Goal: Task Accomplishment & Management: Manage account settings

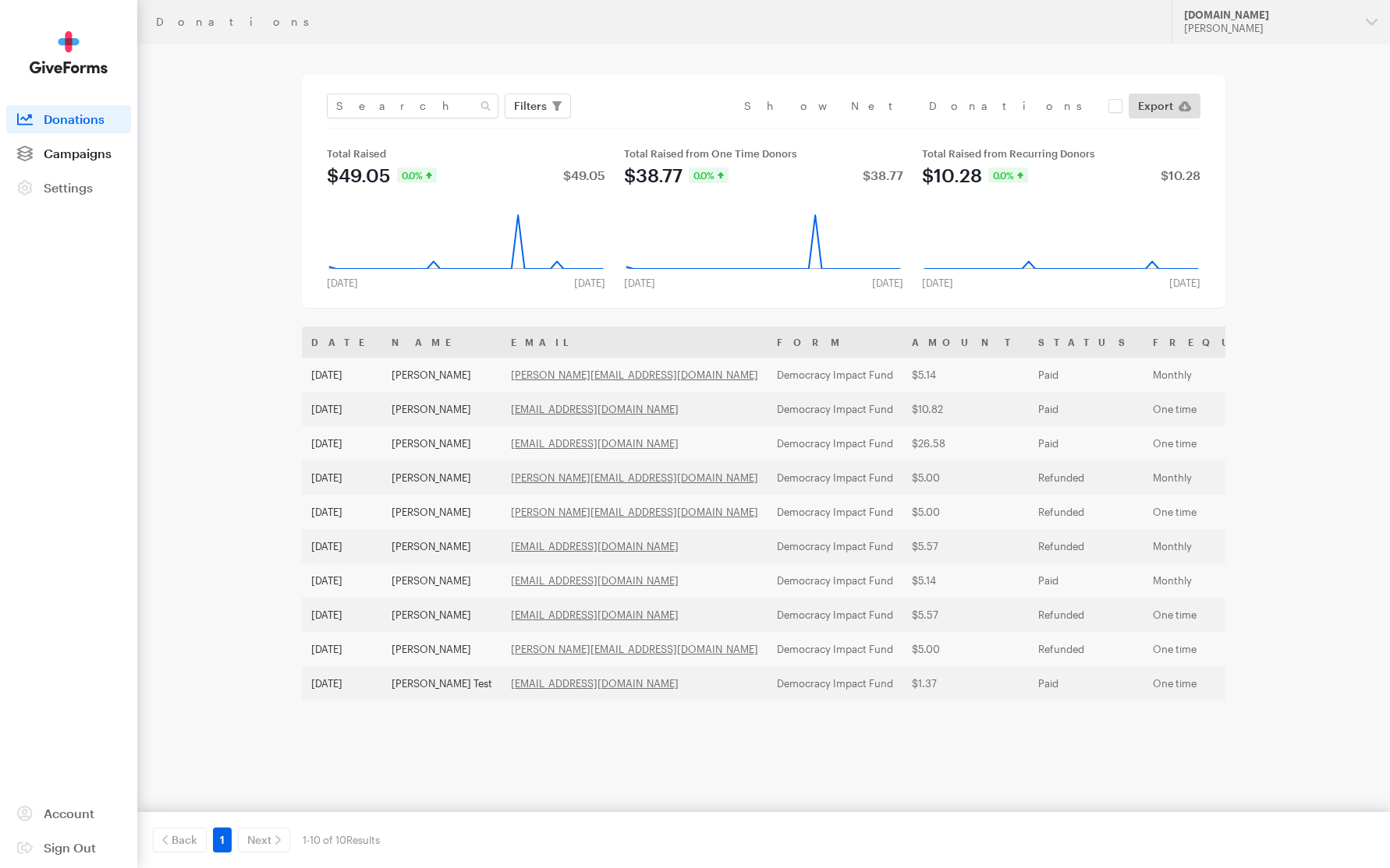
click at [89, 154] on span "Campaigns" at bounding box center [77, 153] width 68 height 15
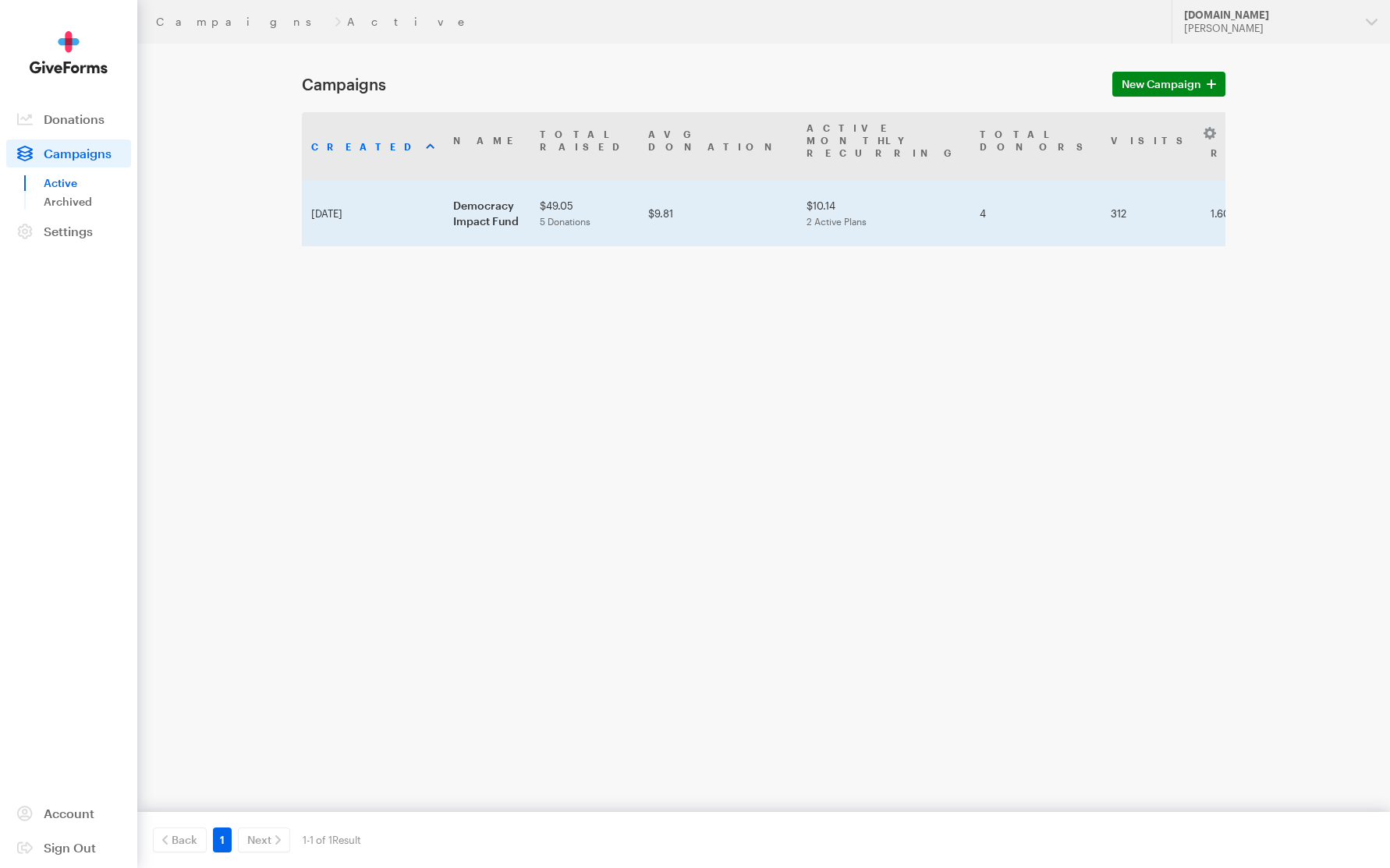
click at [502, 183] on td "Democracy Impact Fund" at bounding box center [487, 214] width 87 height 66
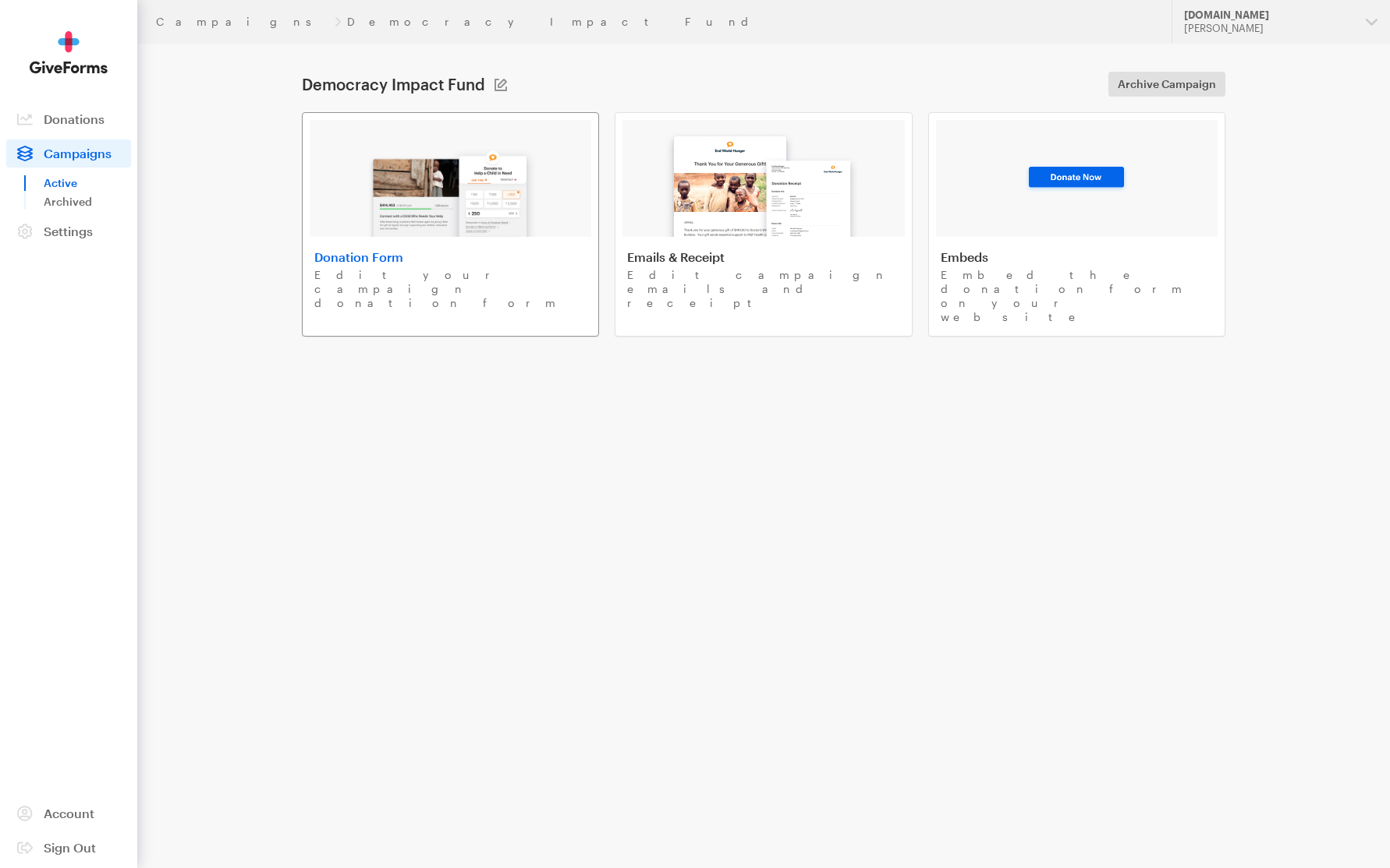
click at [443, 186] on img at bounding box center [450, 187] width 183 height 100
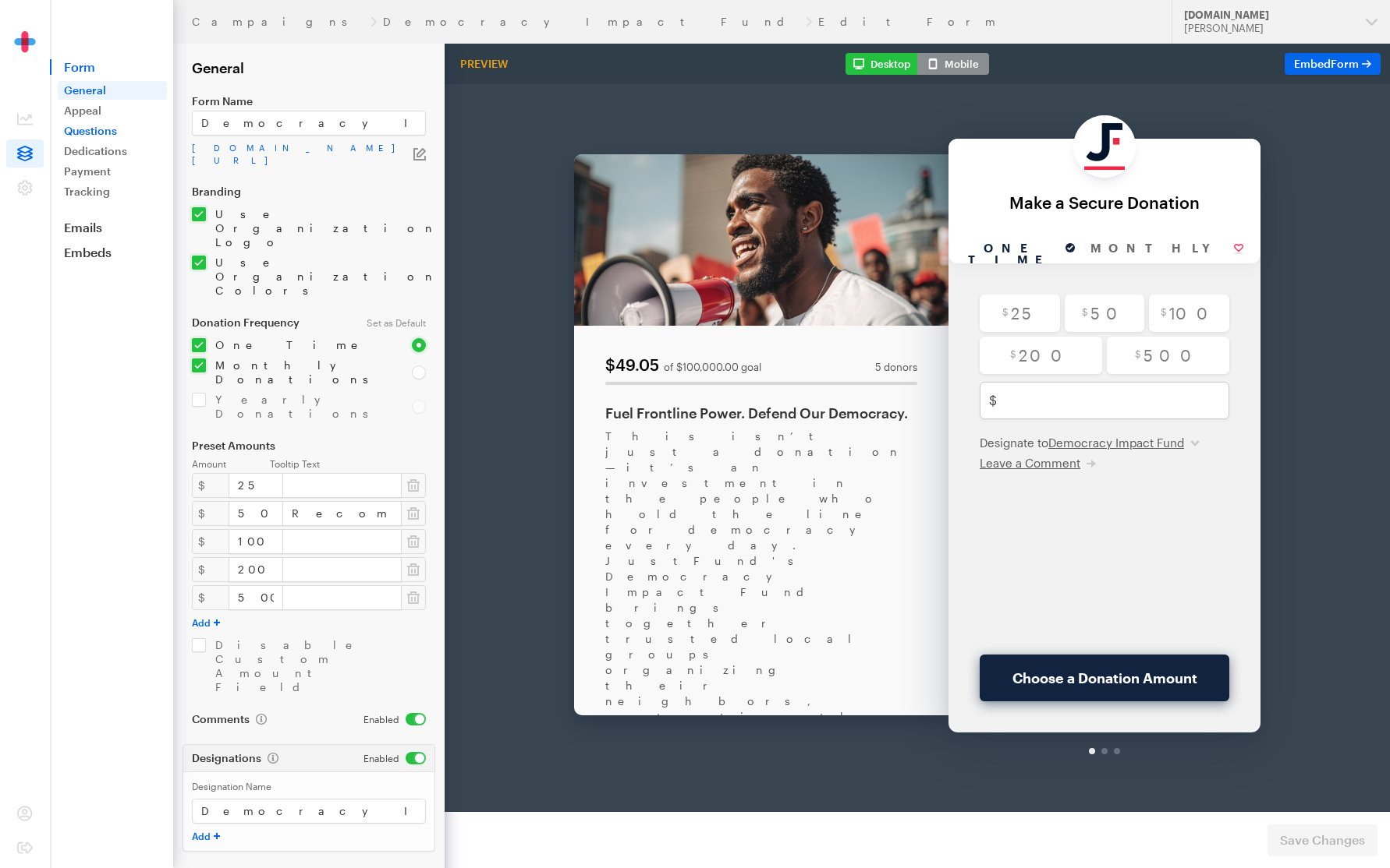
click at [107, 125] on link "Questions" at bounding box center [112, 130] width 109 height 19
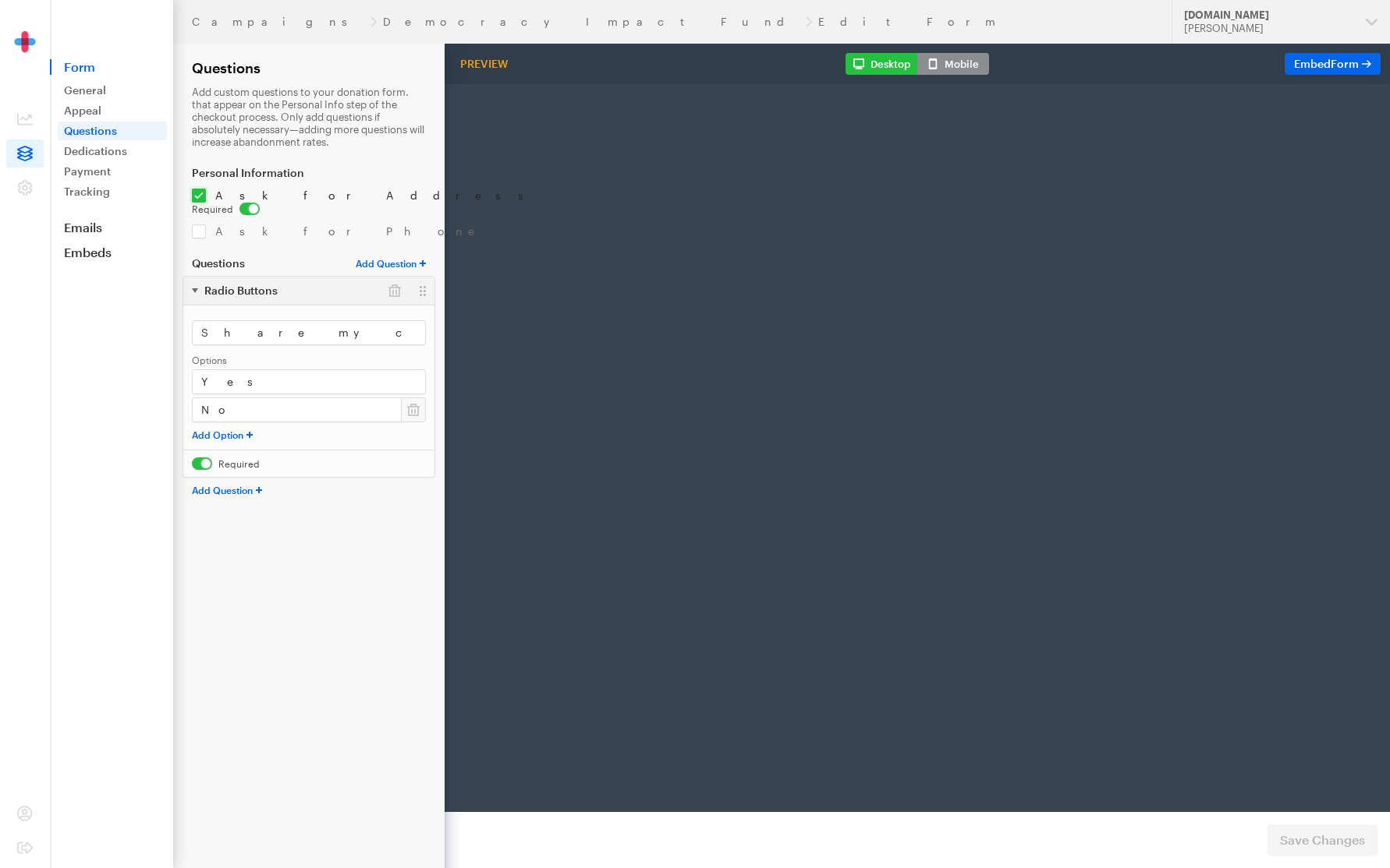
radio input "true"
type input "500"
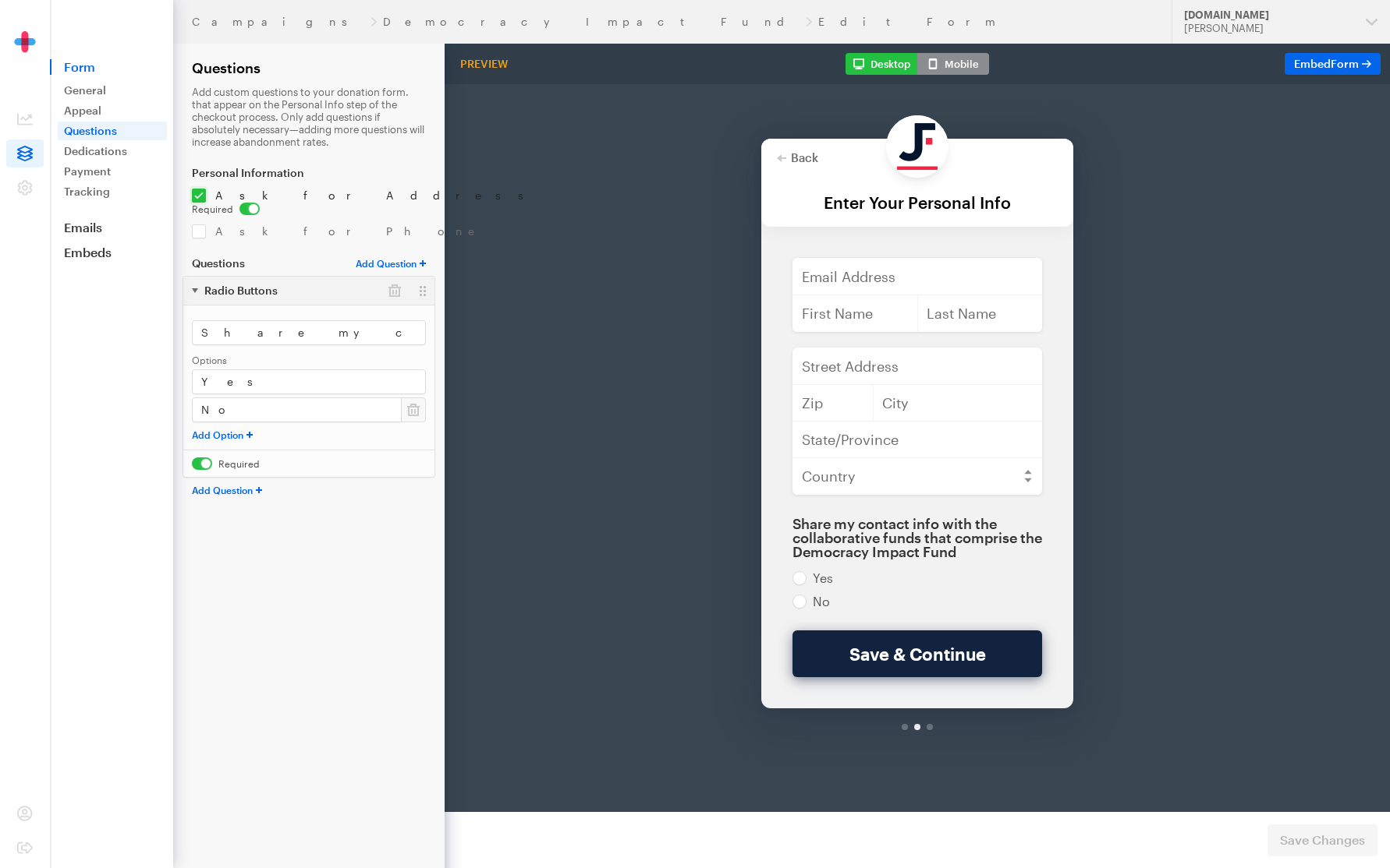
click at [383, 257] on select "Text Field Dropdown Checkboxes Radio Buttons" at bounding box center [391, 263] width 71 height 12
select select "Check"
select select
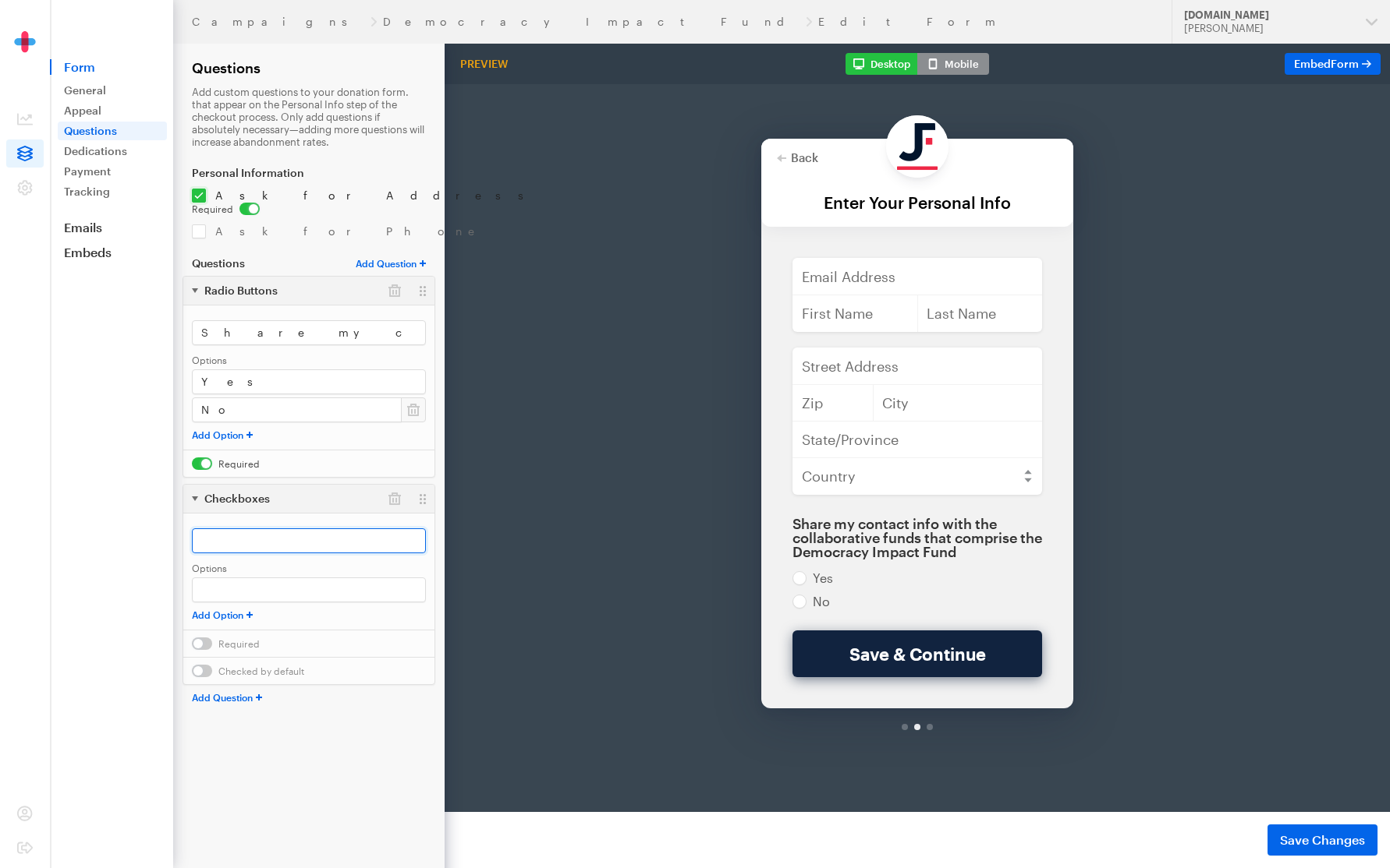
click at [247, 529] on input "text" at bounding box center [308, 541] width 234 height 25
type input "I"
click at [250, 579] on input "text" at bounding box center [308, 590] width 234 height 25
type input "I agree to JustFund's Terms of Service"
click at [199, 638] on input "checkbox" at bounding box center [226, 643] width 68 height 12
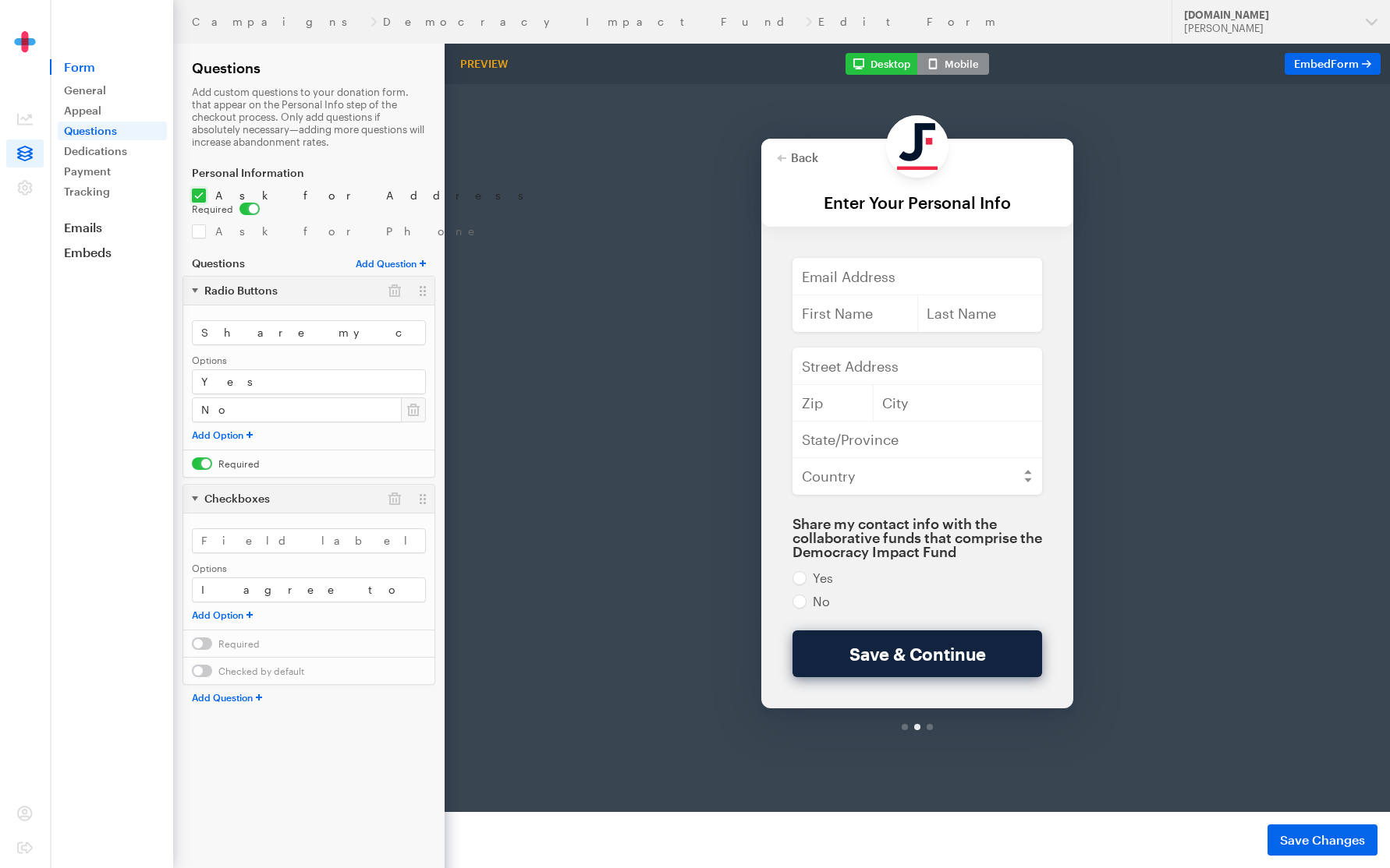
checkbox input "true"
click at [239, 537] on input "text" at bounding box center [308, 541] width 234 height 25
click at [1315, 836] on span "Save Changes" at bounding box center [1323, 840] width 85 height 19
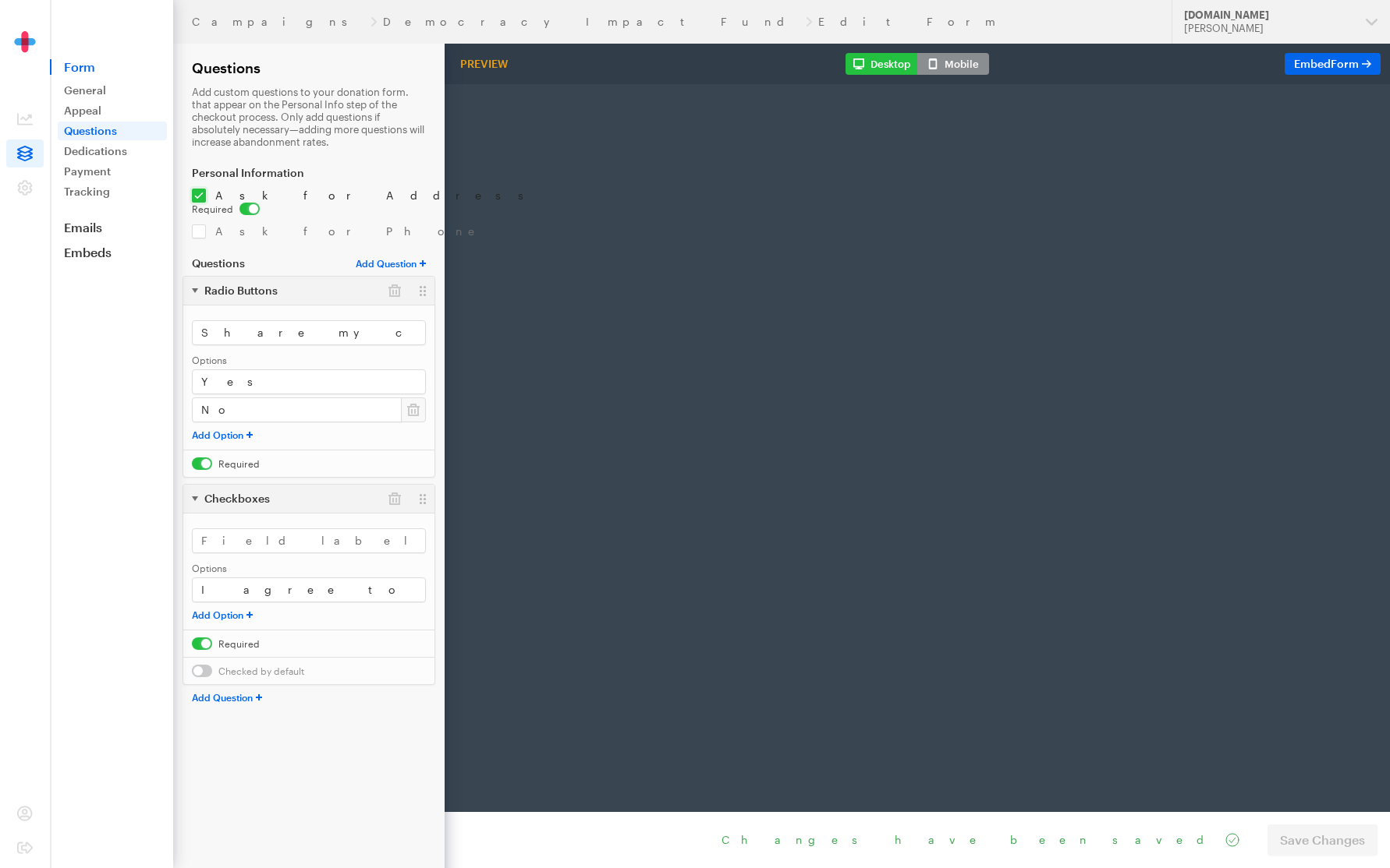
radio input "true"
type input "500"
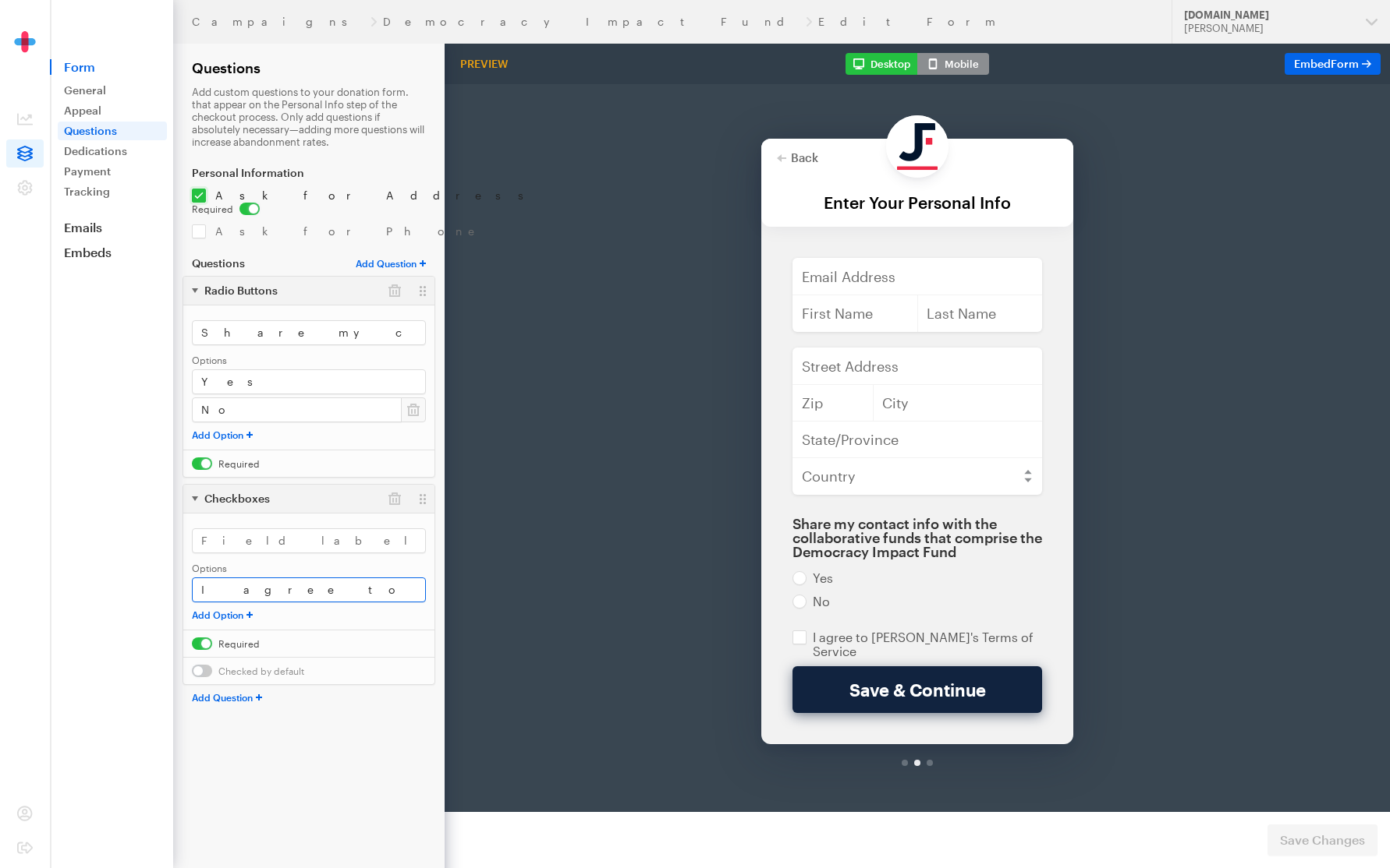
click at [311, 578] on input "I agree to JustFund's Terms of Service" at bounding box center [308, 590] width 234 height 25
type input "I agree to JustFund's <a href="[URL][DOMAIN_NAME]" target="_blank">Terms of Ser…"
click at [1238, 814] on footer "Changes have been saved Preview Form Save Changes" at bounding box center [917, 840] width 946 height 56
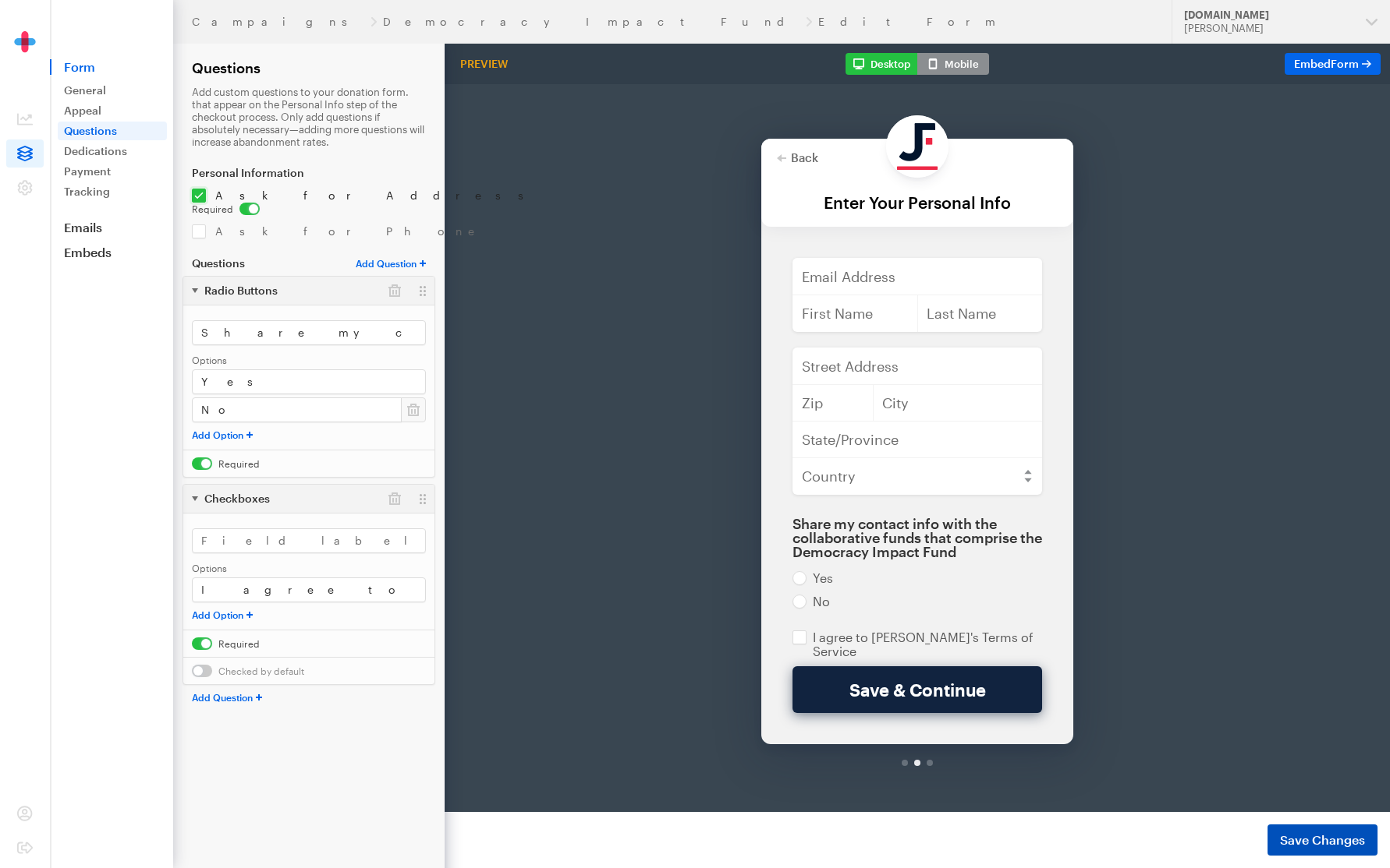
click at [1328, 845] on span "Save Changes" at bounding box center [1323, 840] width 85 height 19
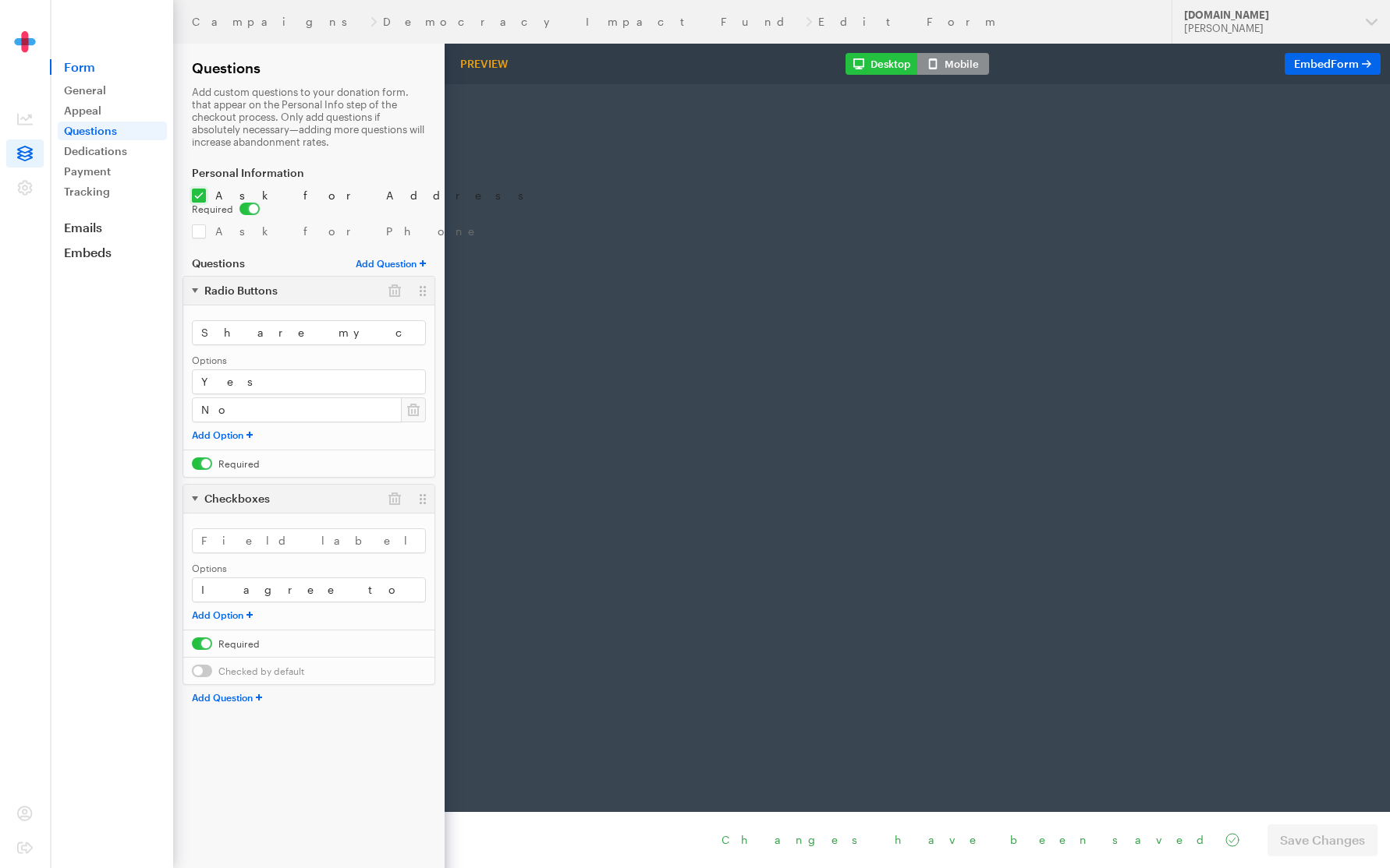
radio input "true"
type input "500"
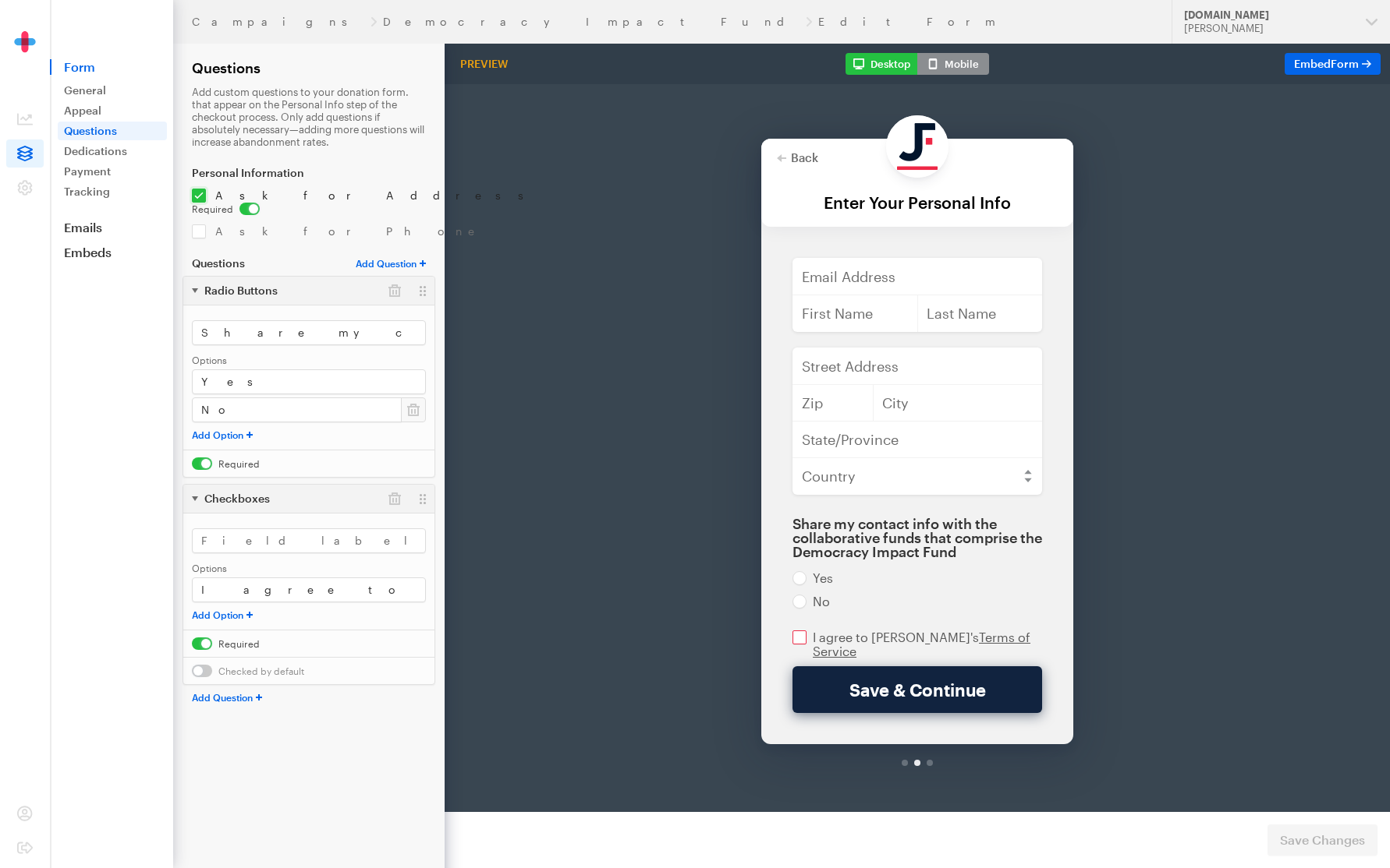
click at [979, 600] on input "checkbox" at bounding box center [917, 604] width 249 height 28
click at [994, 600] on input "checkbox" at bounding box center [917, 604] width 249 height 28
click at [874, 598] on input "checkbox" at bounding box center [917, 604] width 249 height 28
checkbox input "false"
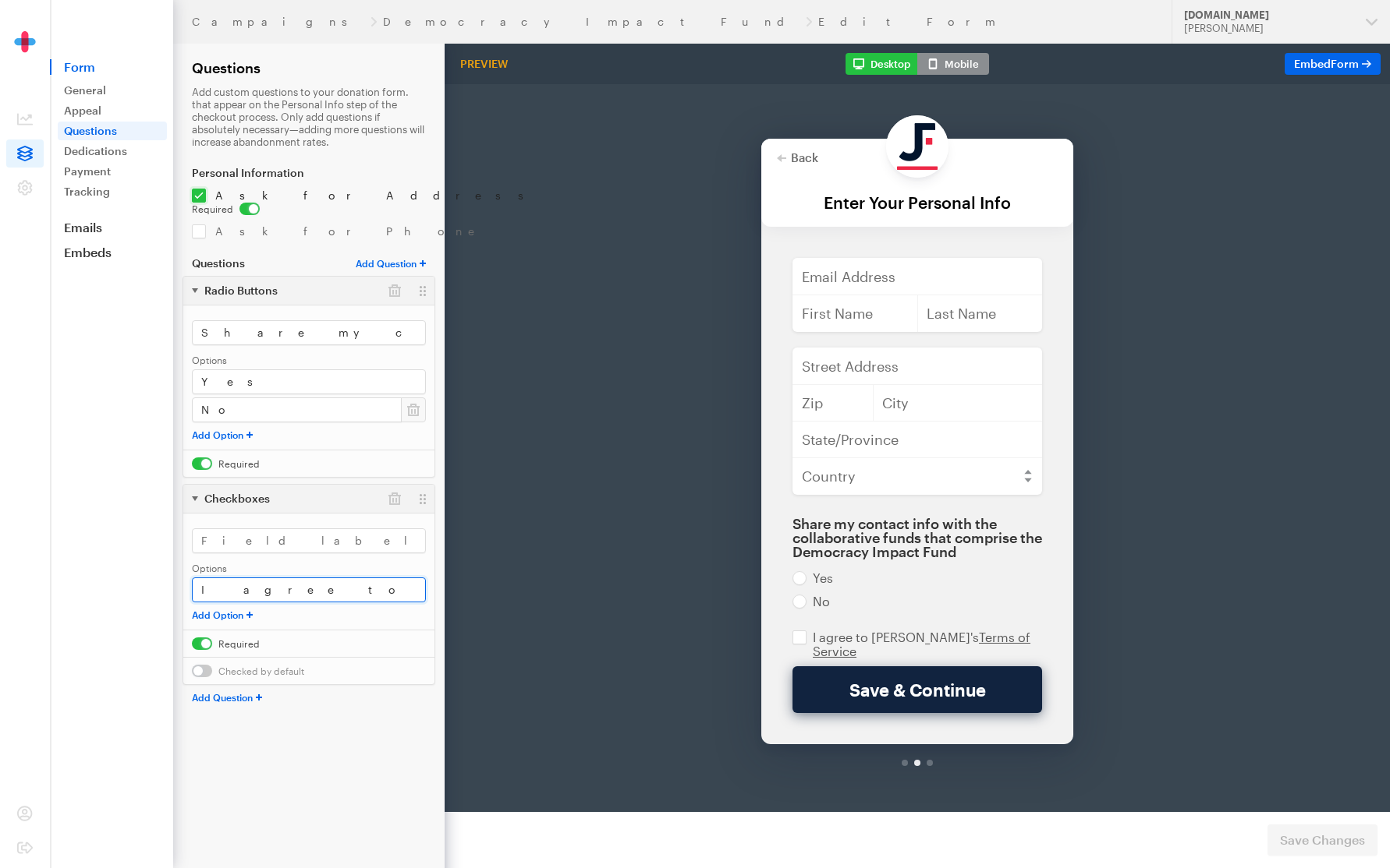
click at [311, 578] on input "I agree to JustFund's <a href="[URL][DOMAIN_NAME]" target="_blank">Terms of Ser…" at bounding box center [308, 590] width 234 height 25
click at [1345, 68] on span "Form" at bounding box center [1345, 63] width 28 height 13
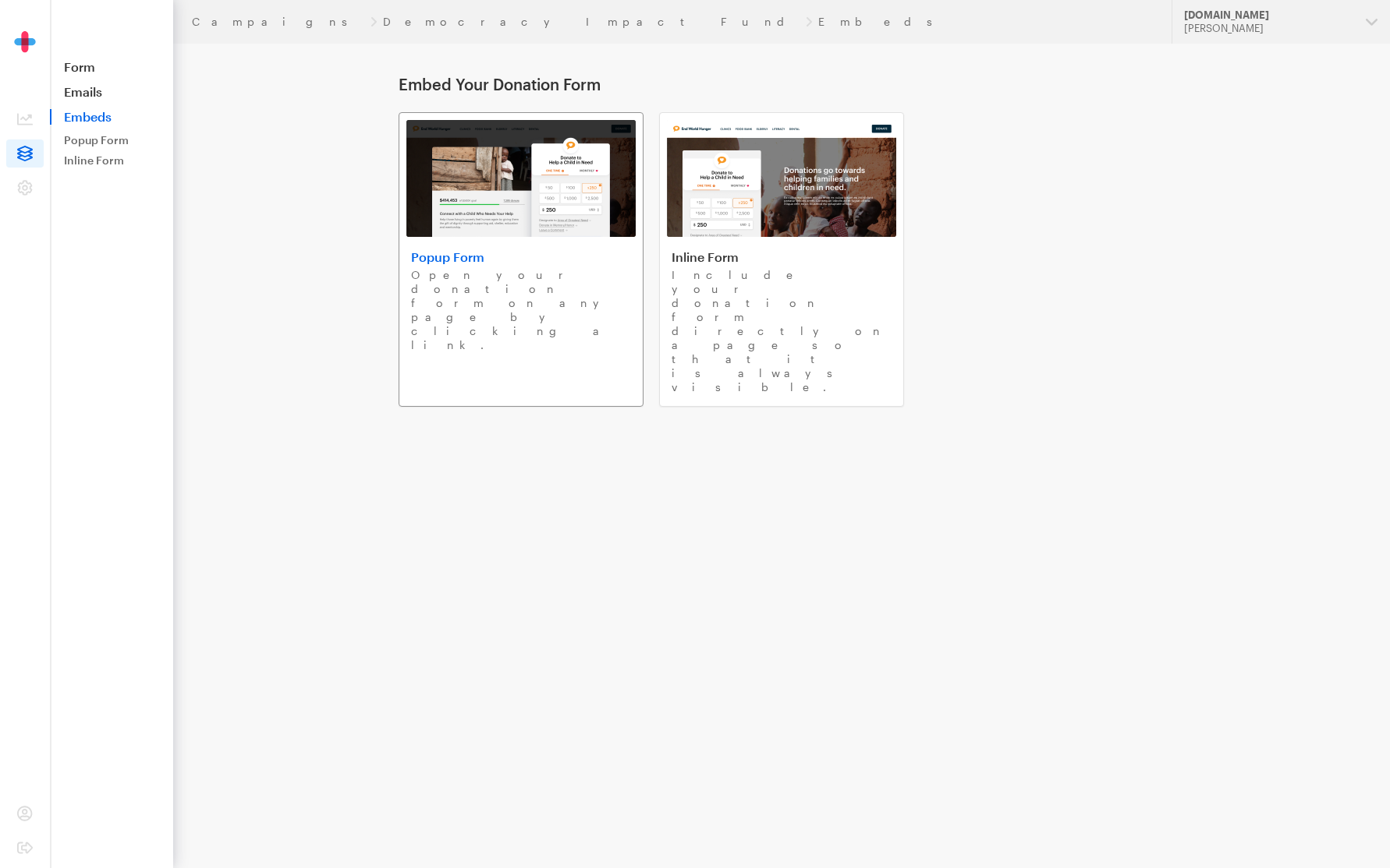
click at [577, 200] on img at bounding box center [522, 178] width 230 height 117
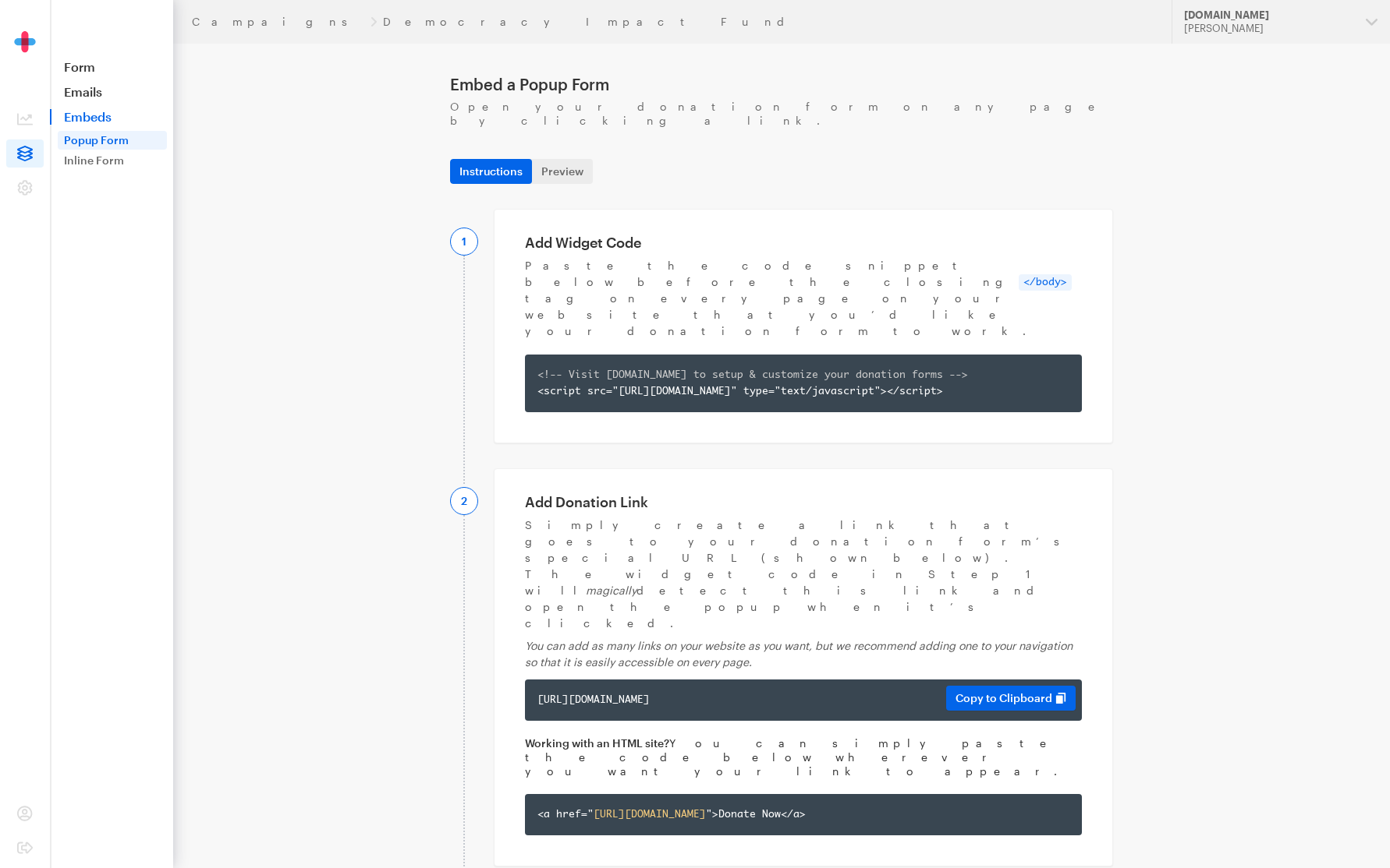
scroll to position [20, 0]
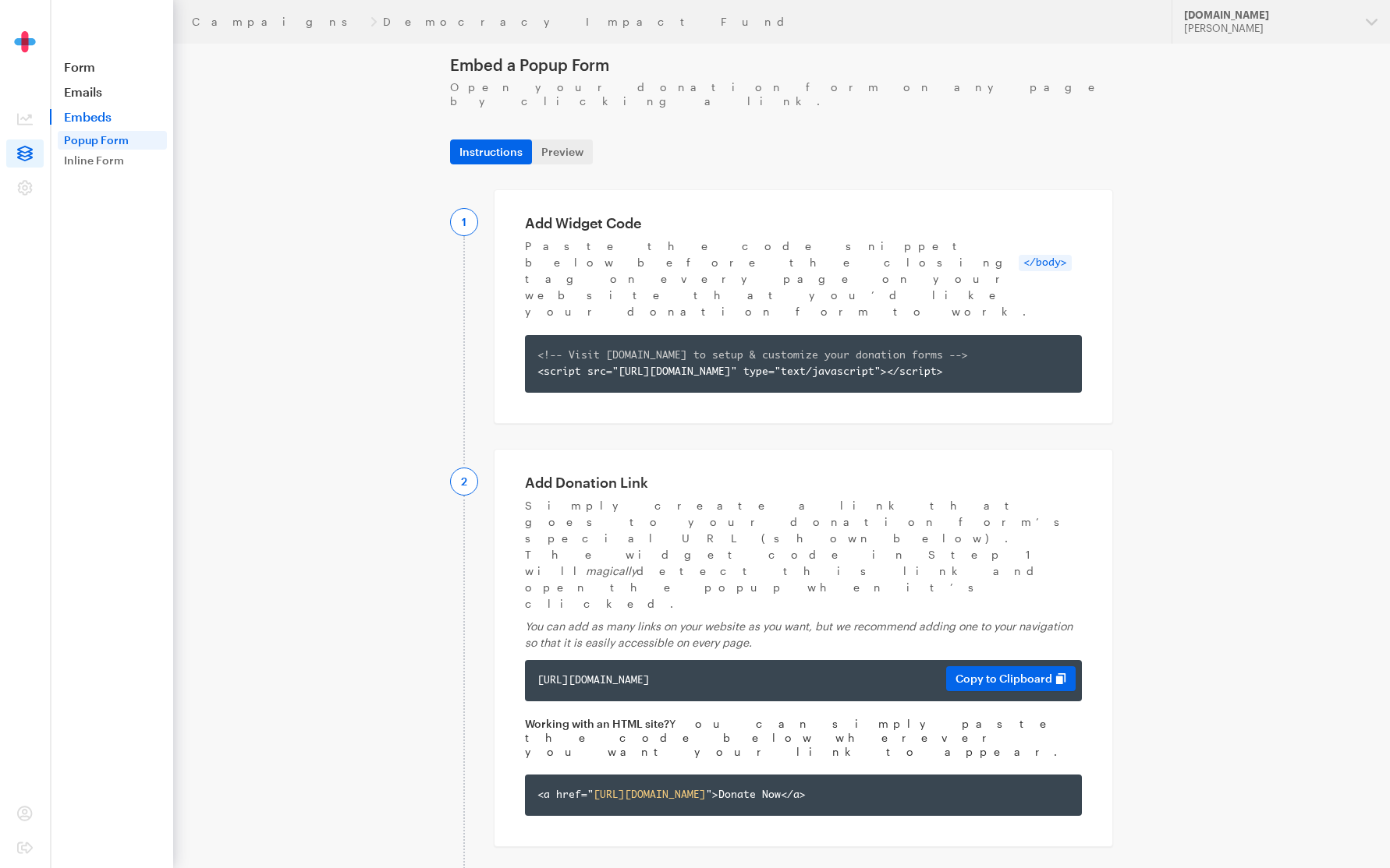
click at [897, 673] on div "https://app.giveforms.com/forms/justfund/democracyimpactfund?gf-type=popup" at bounding box center [803, 681] width 532 height 16
copy div "https://app.giveforms.com/forms/justfund/democracyimpactfund?gf-type=popup"
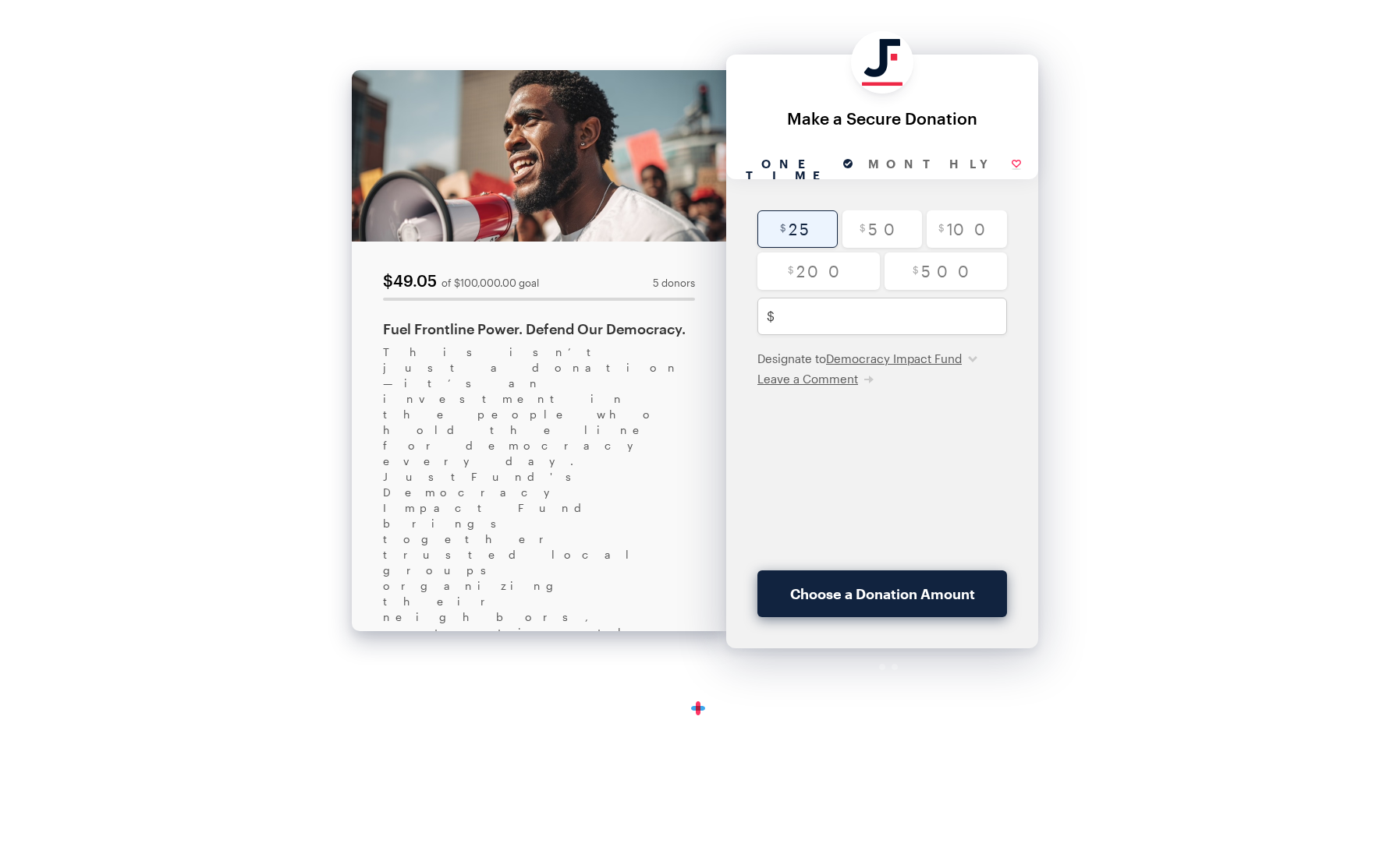
click at [819, 232] on input "radio" at bounding box center [797, 229] width 80 height 38
radio input "true"
type input "25"
checkbox input "true"
click at [858, 598] on button "Donate $26.58" at bounding box center [882, 593] width 249 height 47
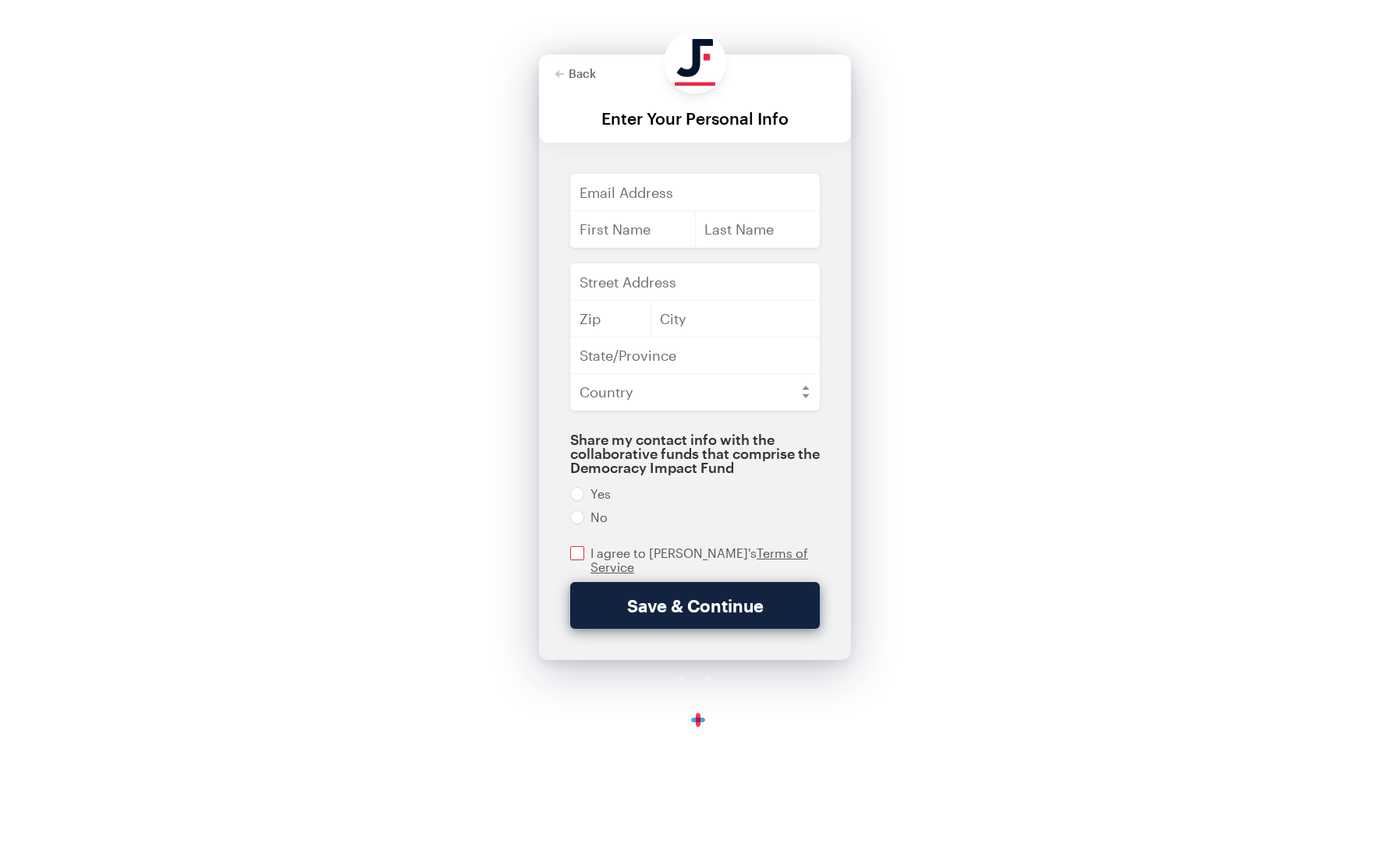
click at [741, 554] on input "checkbox" at bounding box center [695, 561] width 249 height 28
click at [774, 557] on input "checkbox" at bounding box center [695, 561] width 249 height 28
click at [764, 557] on input "checkbox" at bounding box center [695, 561] width 249 height 28
click at [576, 552] on input "checkbox" at bounding box center [695, 561] width 249 height 28
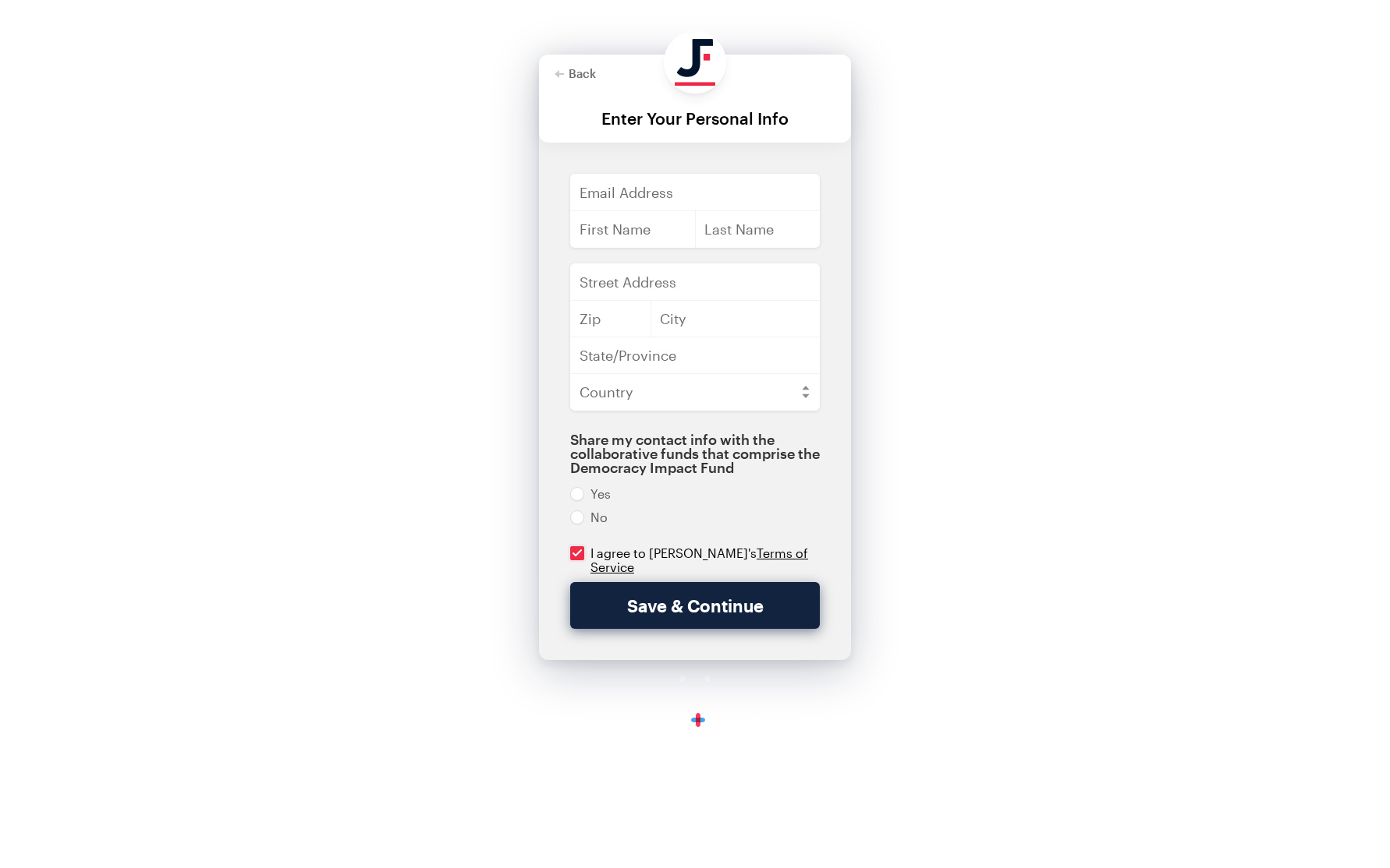
click at [576, 552] on input "checkbox" at bounding box center [695, 561] width 249 height 28
checkbox input "false"
click at [568, 69] on button "Back" at bounding box center [575, 73] width 41 height 12
checkbox input "true"
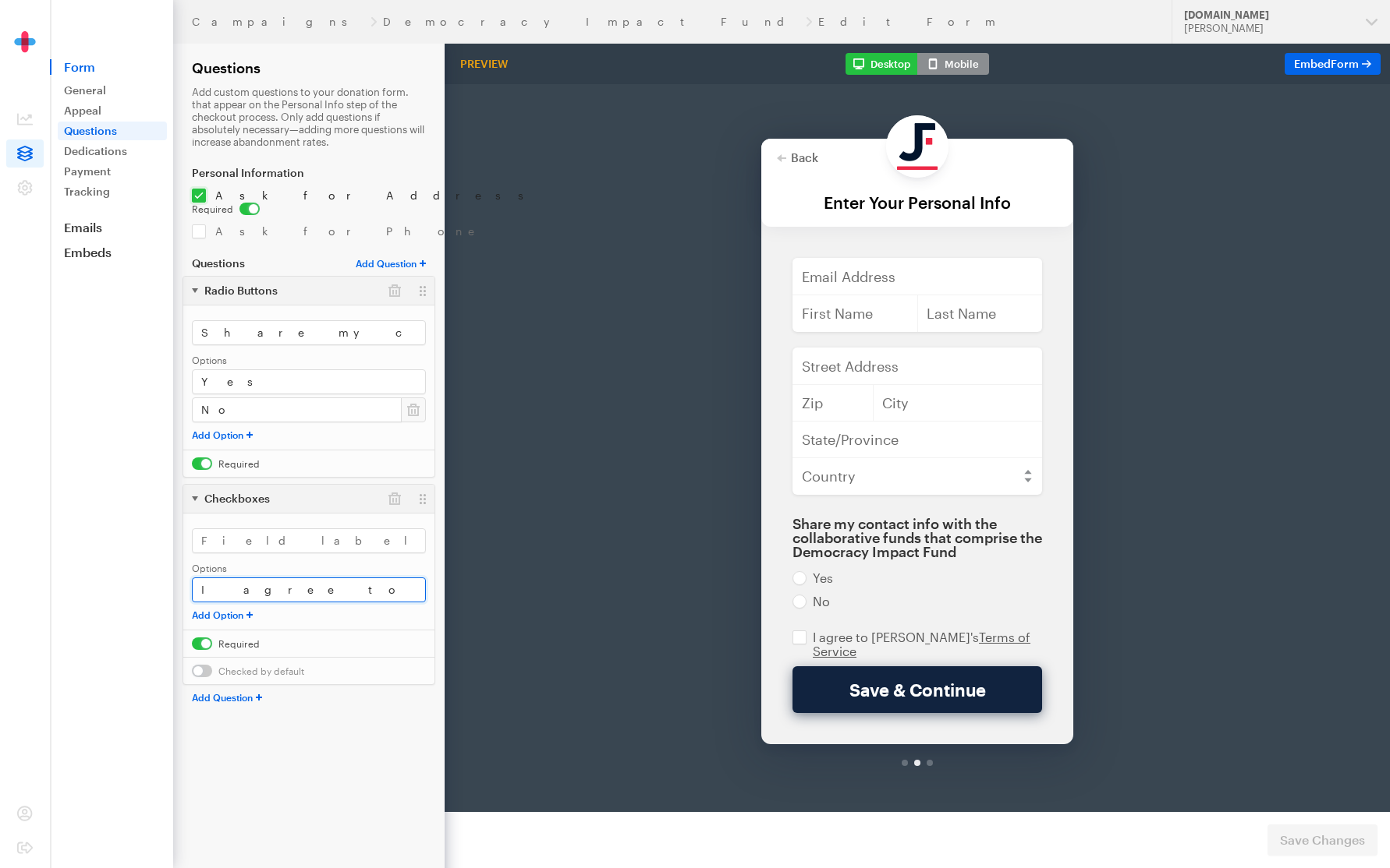
scroll to position [0, 297]
click at [311, 584] on input "I agree to JustFund's <a href="https://justfund.us/terms-of-use/" target="_blan…" at bounding box center [308, 590] width 234 height 25
type input "I agree to [PERSON_NAME]'s Terms of Service"
click at [1338, 840] on span "Save Changes" at bounding box center [1323, 840] width 85 height 19
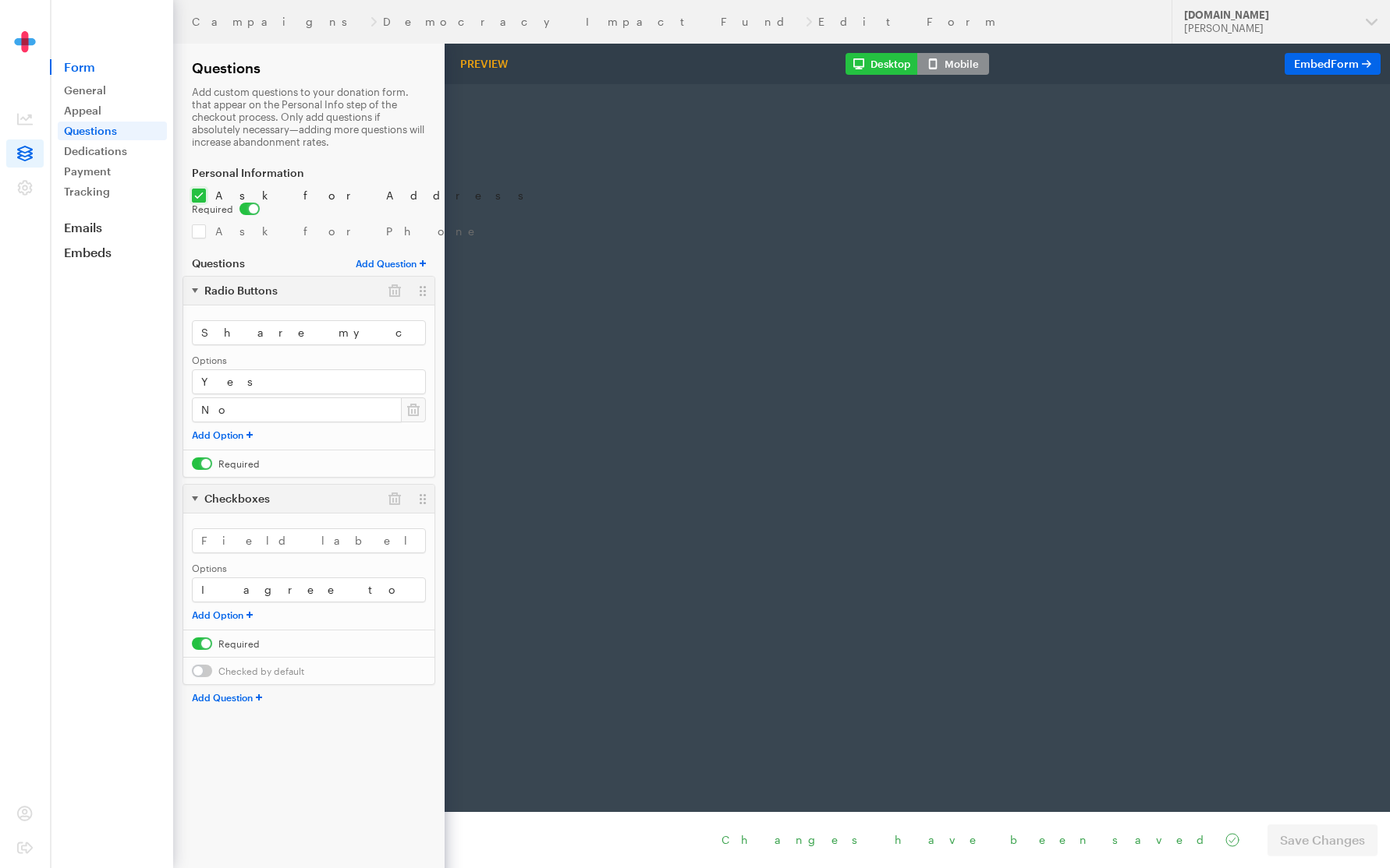
radio input "true"
type input "500"
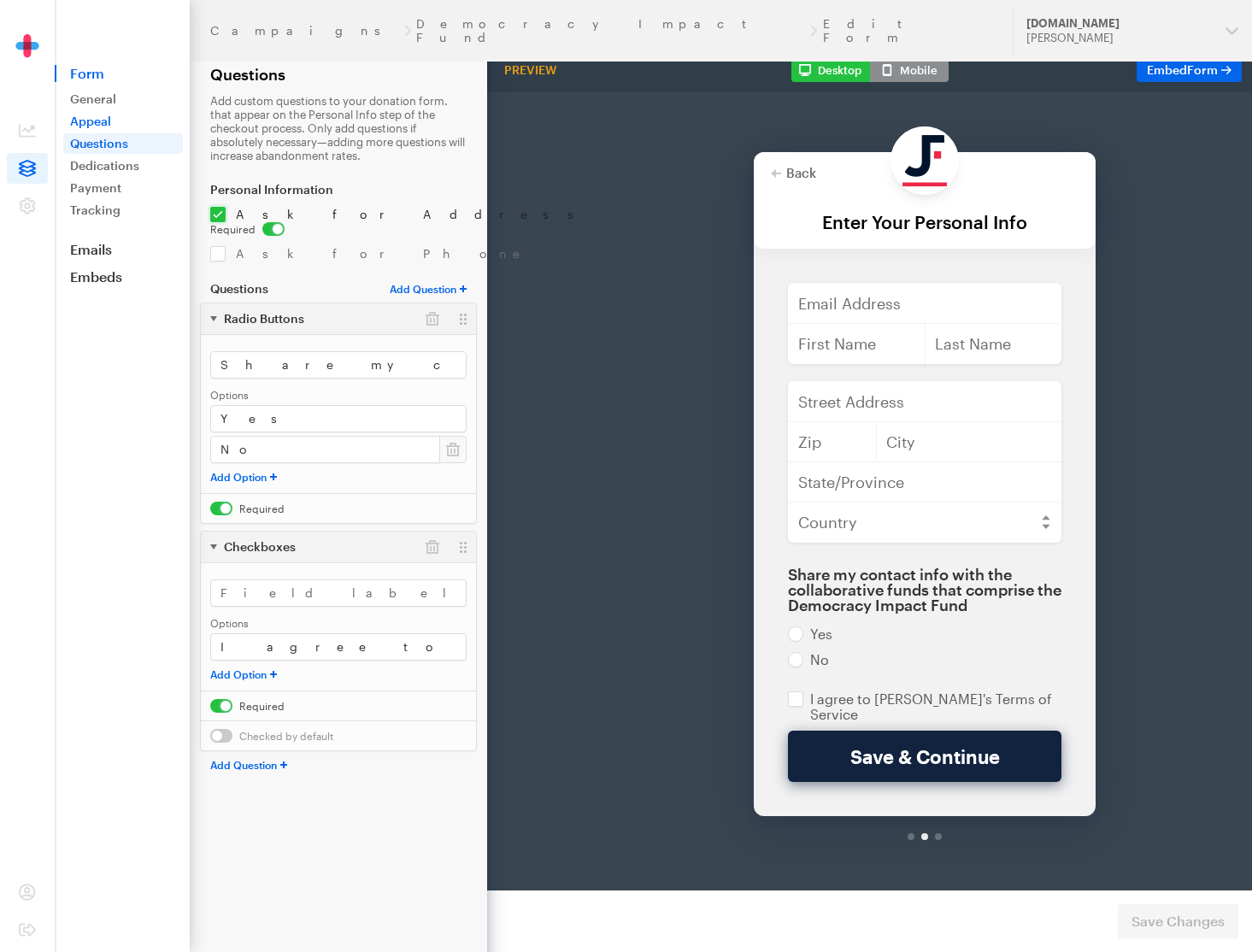
click at [130, 115] on link "Appeal" at bounding box center [122, 121] width 120 height 21
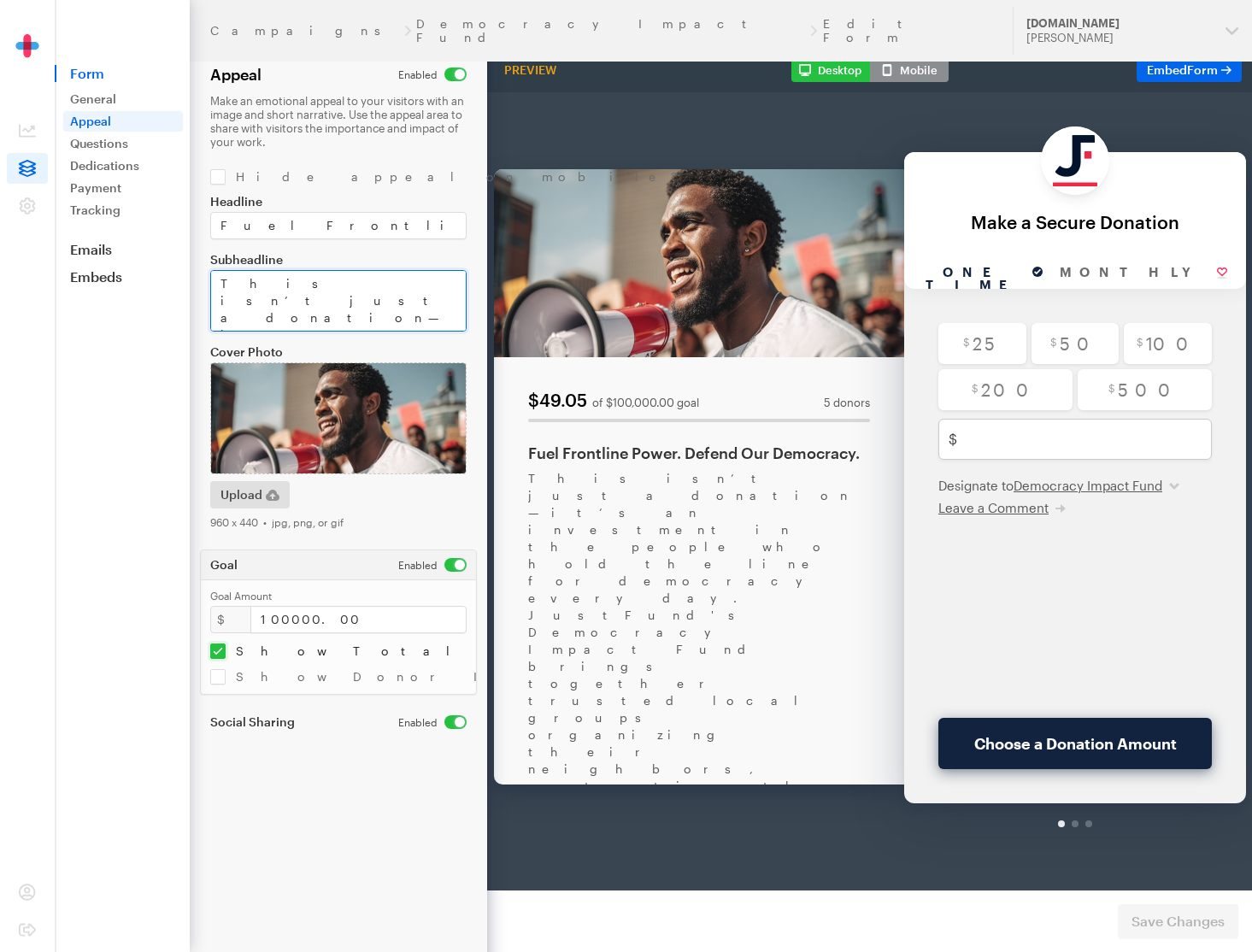
click at [431, 310] on textarea "This isn’t just a donation—it’s an investment in the people who hold the line f…" at bounding box center [338, 301] width 256 height 61
paste textarea "<a href="[URL][DOMAIN_NAME]" target="_blank">[DOMAIN_NAME]</a>."
type textarea "This isn’t just a donation—it’s an investment in the people who hold the line f…"
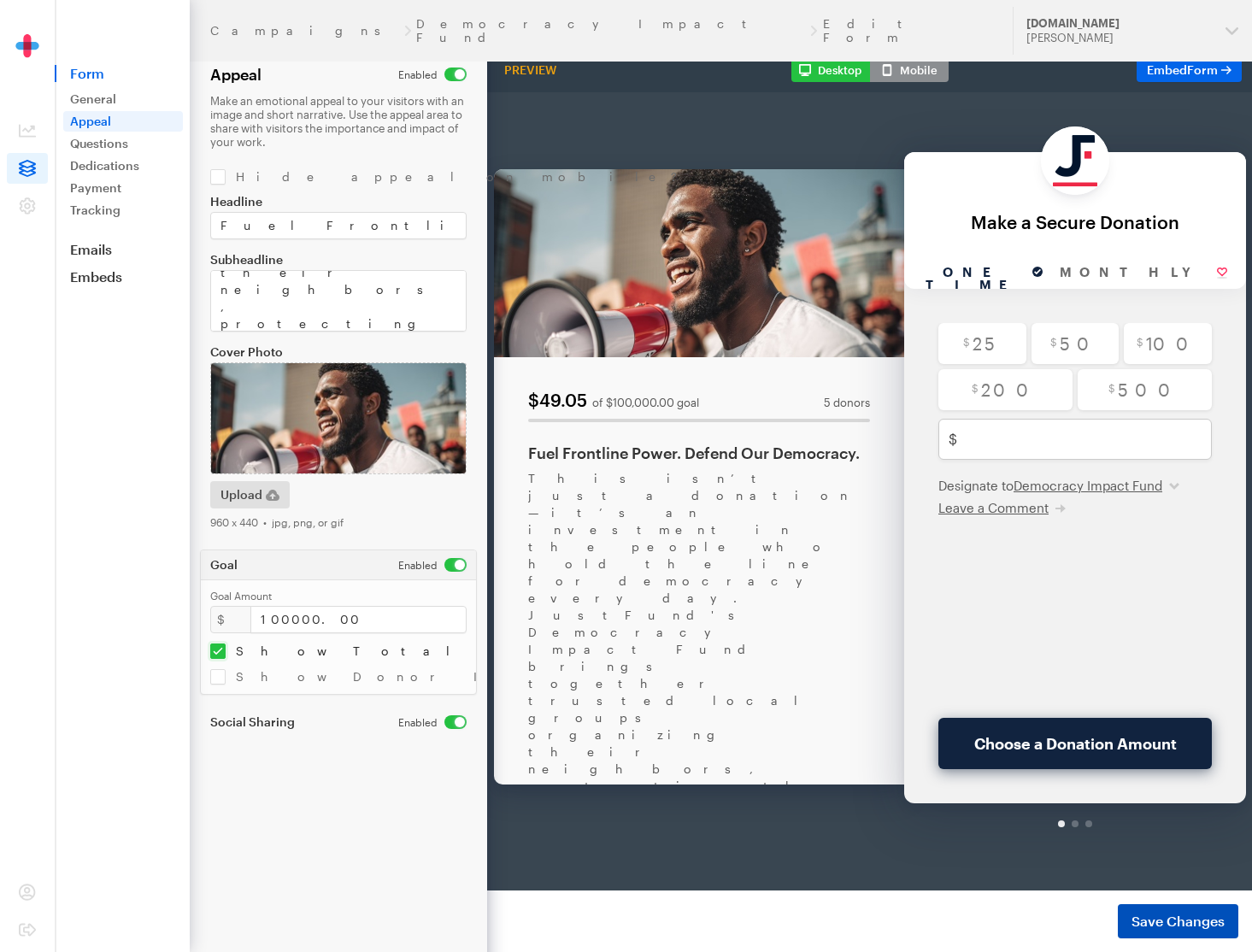
click at [1143, 914] on span "Save Changes" at bounding box center [1178, 921] width 93 height 21
click at [309, 289] on textarea "This isn’t just a donation—it’s an investment in the people who hold the line f…" at bounding box center [338, 301] width 256 height 61
paste textarea "<br><br> Your contribution will be made to JustFund, which will ultimately disb…"
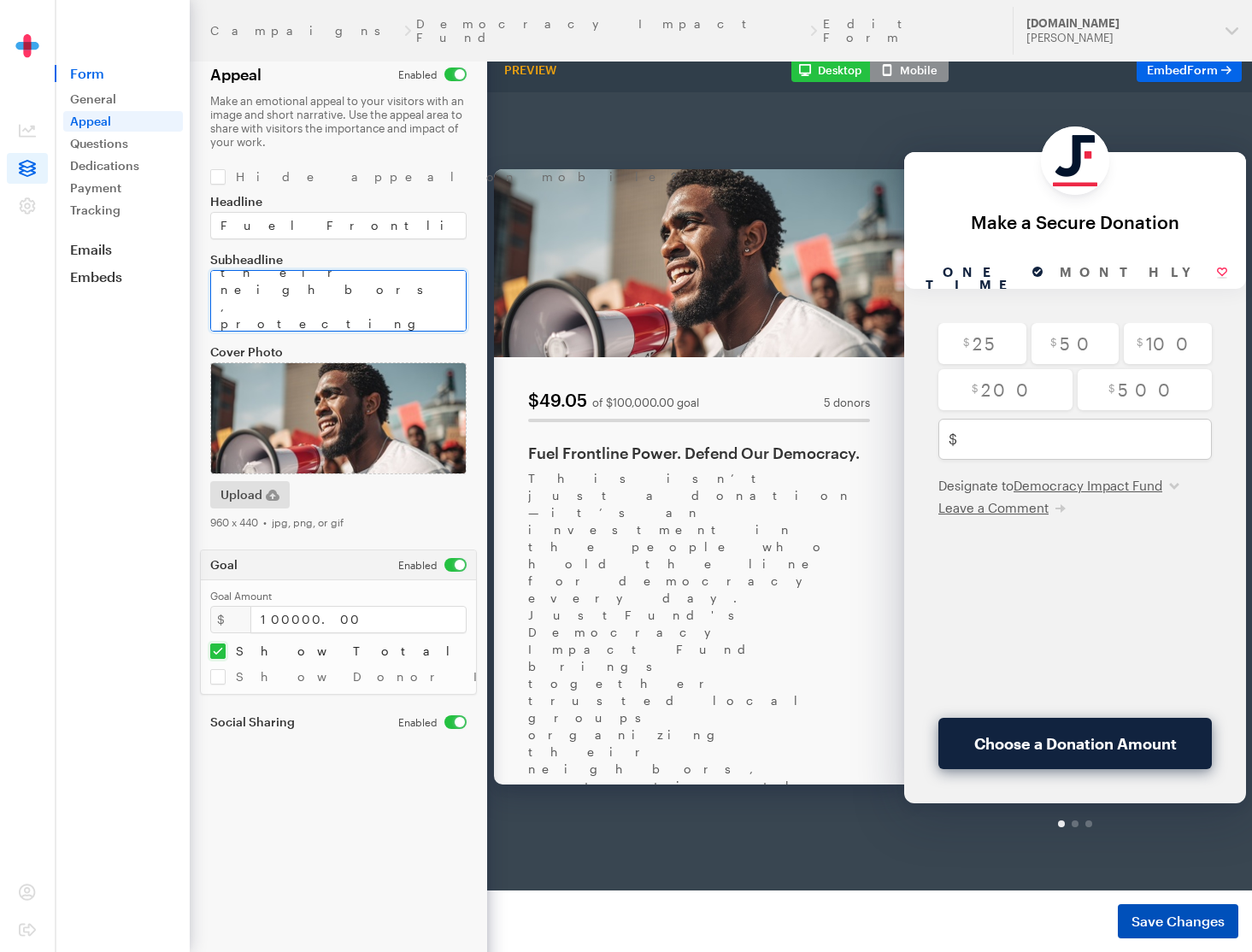
type textarea "This isn’t just a donation—it’s an investment in the people who hold the line f…"
click at [1170, 921] on span "Save Changes" at bounding box center [1178, 921] width 93 height 21
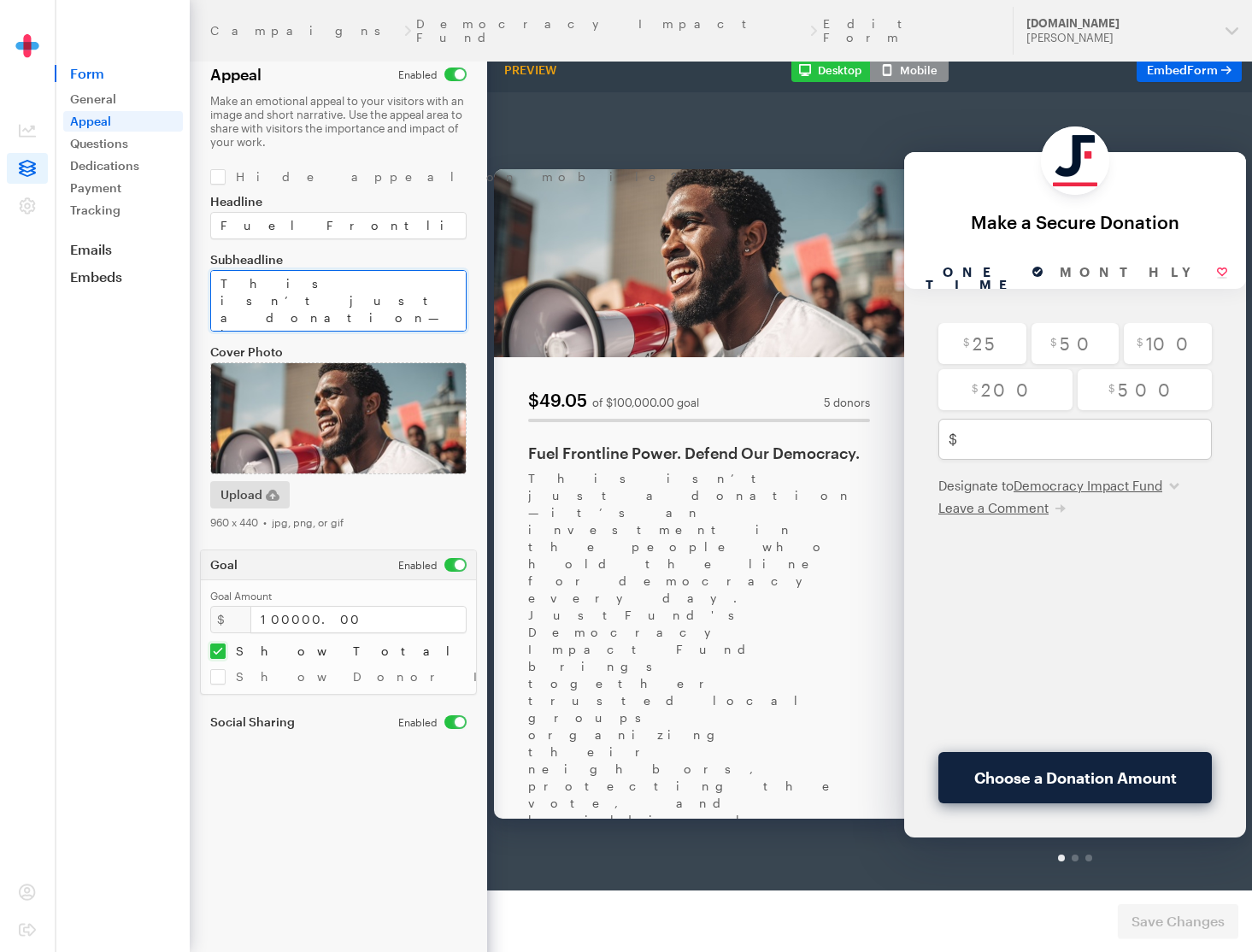
click at [345, 284] on textarea "This isn’t just a donation—it’s an investment in the people who hold the line f…" at bounding box center [338, 301] width 256 height 61
paste textarea "<mailto:donations@justfund.us>donations@justfund.us</a>"
type textarea "This isn’t just a donation—it’s an investment in the people who hold the line f…"
click at [1147, 912] on span "Save Changes" at bounding box center [1178, 921] width 93 height 21
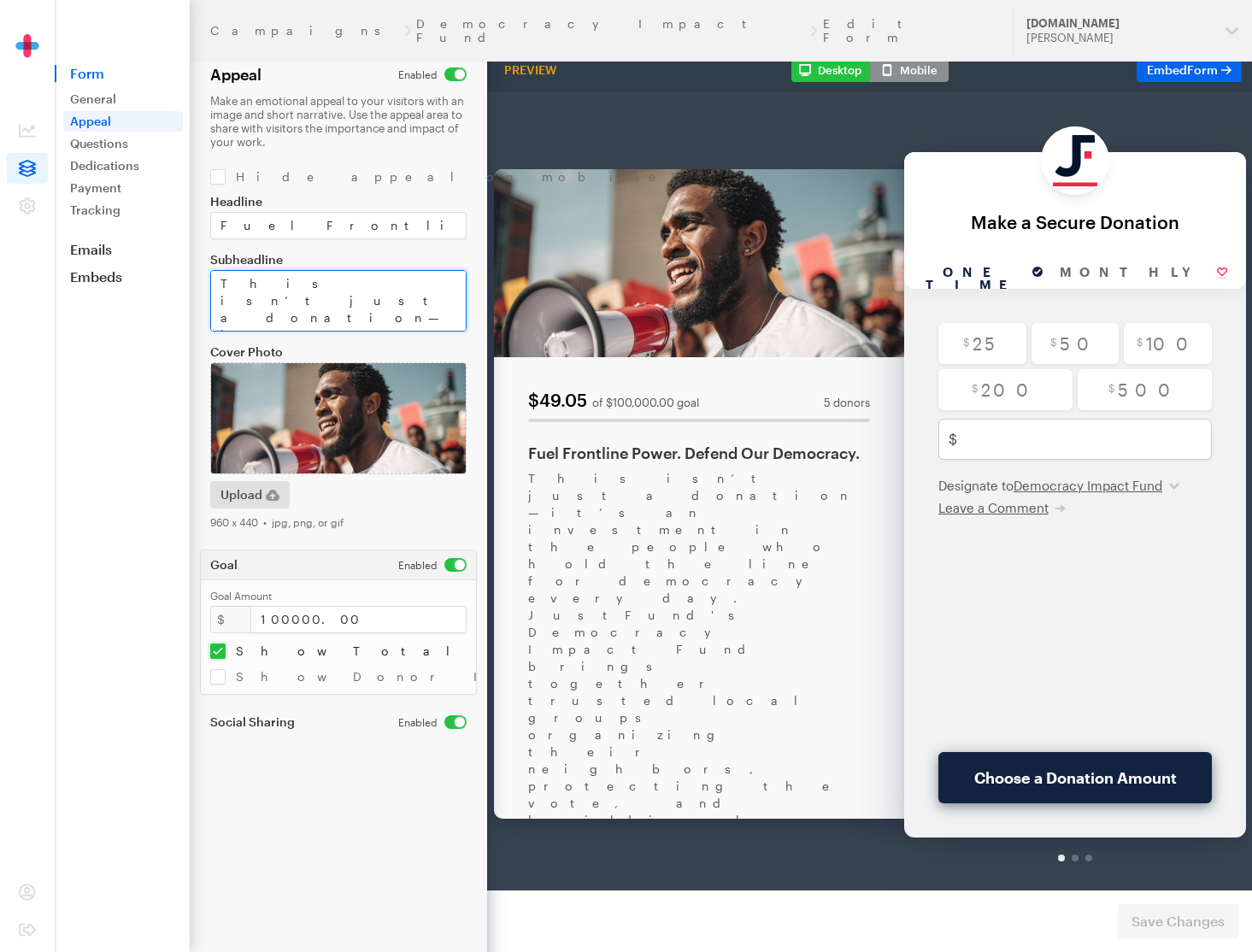
click at [352, 302] on textarea "This isn’t just a donation—it’s an investment in the people who hold the line f…" at bounding box center [338, 301] width 256 height 61
click at [312, 272] on textarea "This isn’t just a donation—it’s an investment in the people who hold the line f…" at bounding box center [338, 301] width 256 height 61
click at [335, 308] on textarea "This isn’t just a donation—it’s an investment in the people who hold the line f…" at bounding box center [338, 301] width 256 height 61
paste textarea "a href="mailto:[EMAIL_ADDRESS][DOMAIN_NAME]""
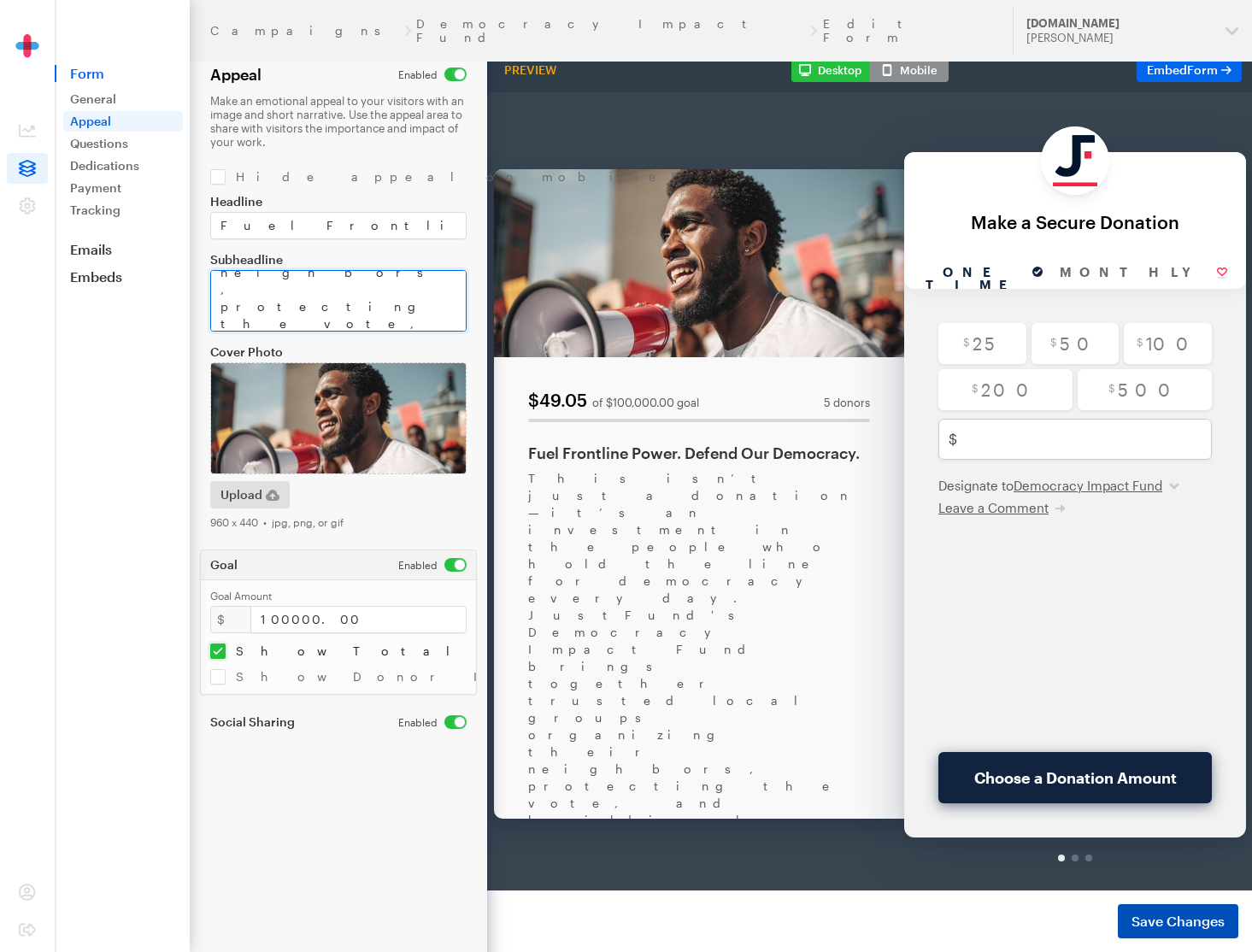
type textarea "This isn’t just a donation—it’s an investment in the people who hold the line f…"
click at [1176, 918] on span "Save Changes" at bounding box center [1178, 921] width 93 height 21
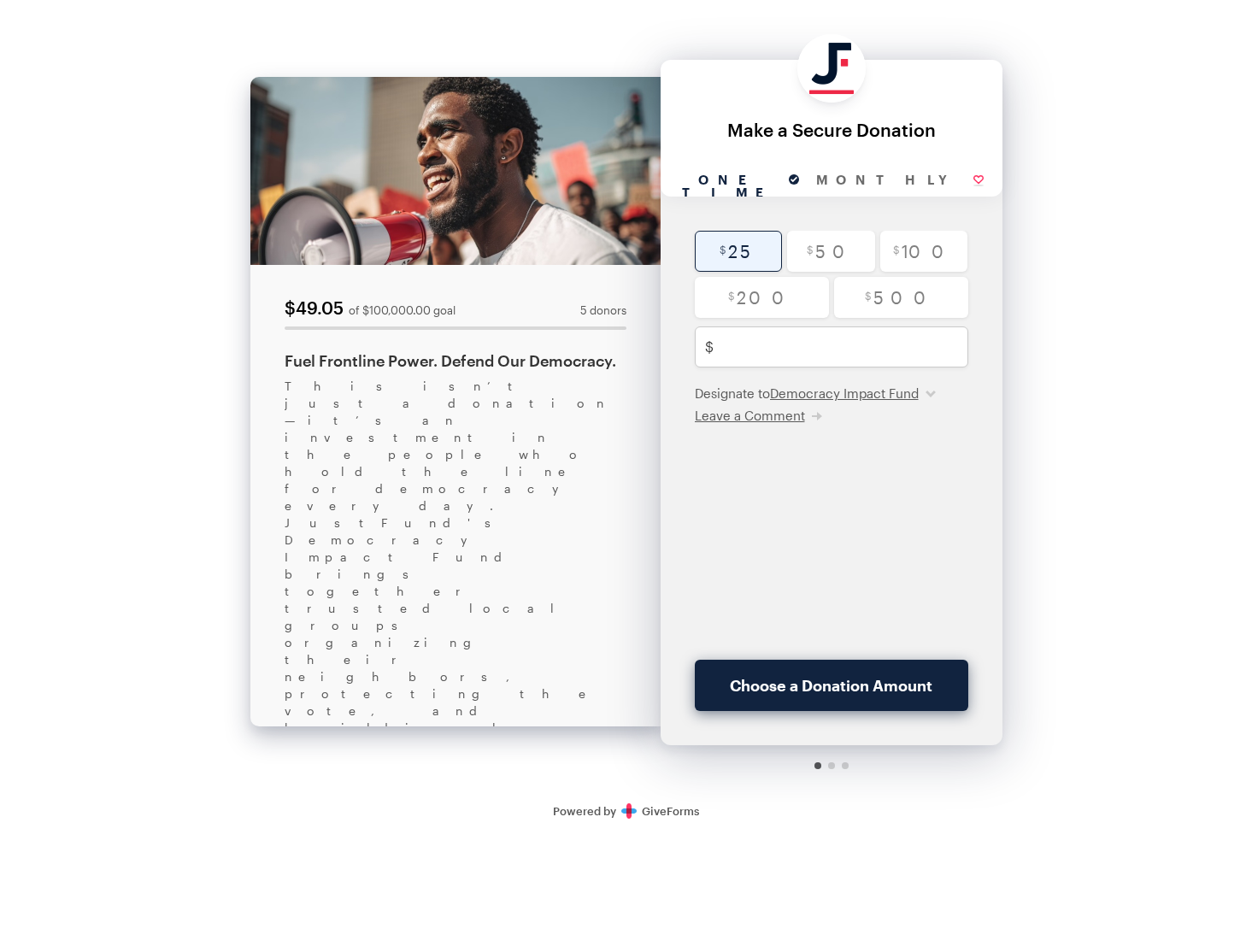
click at [757, 264] on input "radio" at bounding box center [739, 252] width 88 height 41
radio input "true"
type input "25"
checkbox input "true"
click at [852, 682] on button "Donate $26.58" at bounding box center [831, 685] width 273 height 51
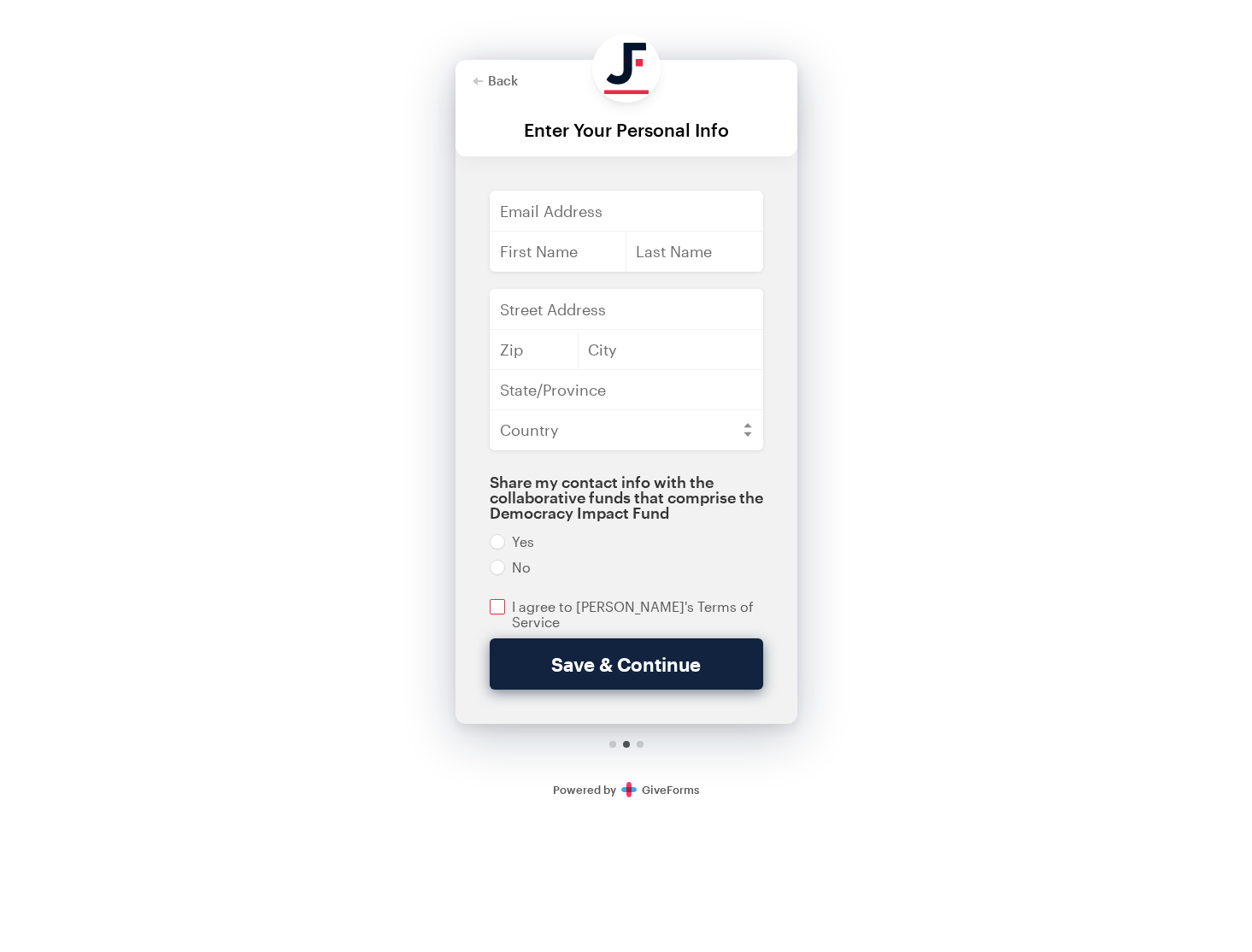
click at [555, 603] on input "checkbox" at bounding box center [626, 615] width 273 height 31
click at [670, 601] on input "checkbox" at bounding box center [626, 615] width 273 height 31
checkbox input "false"
click at [480, 90] on div at bounding box center [626, 108] width 342 height 96
click at [484, 85] on button "Back" at bounding box center [495, 80] width 45 height 13
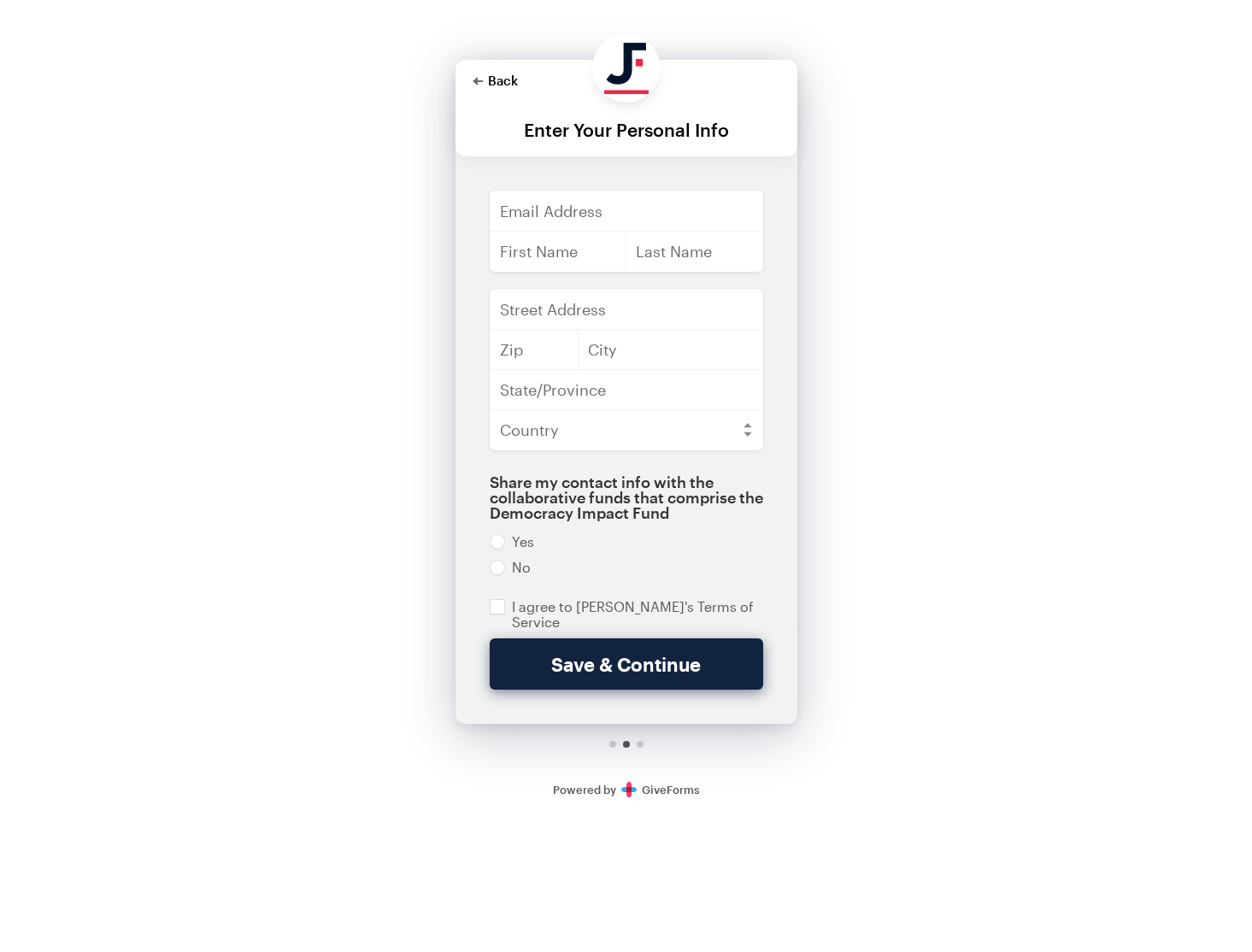
checkbox input "true"
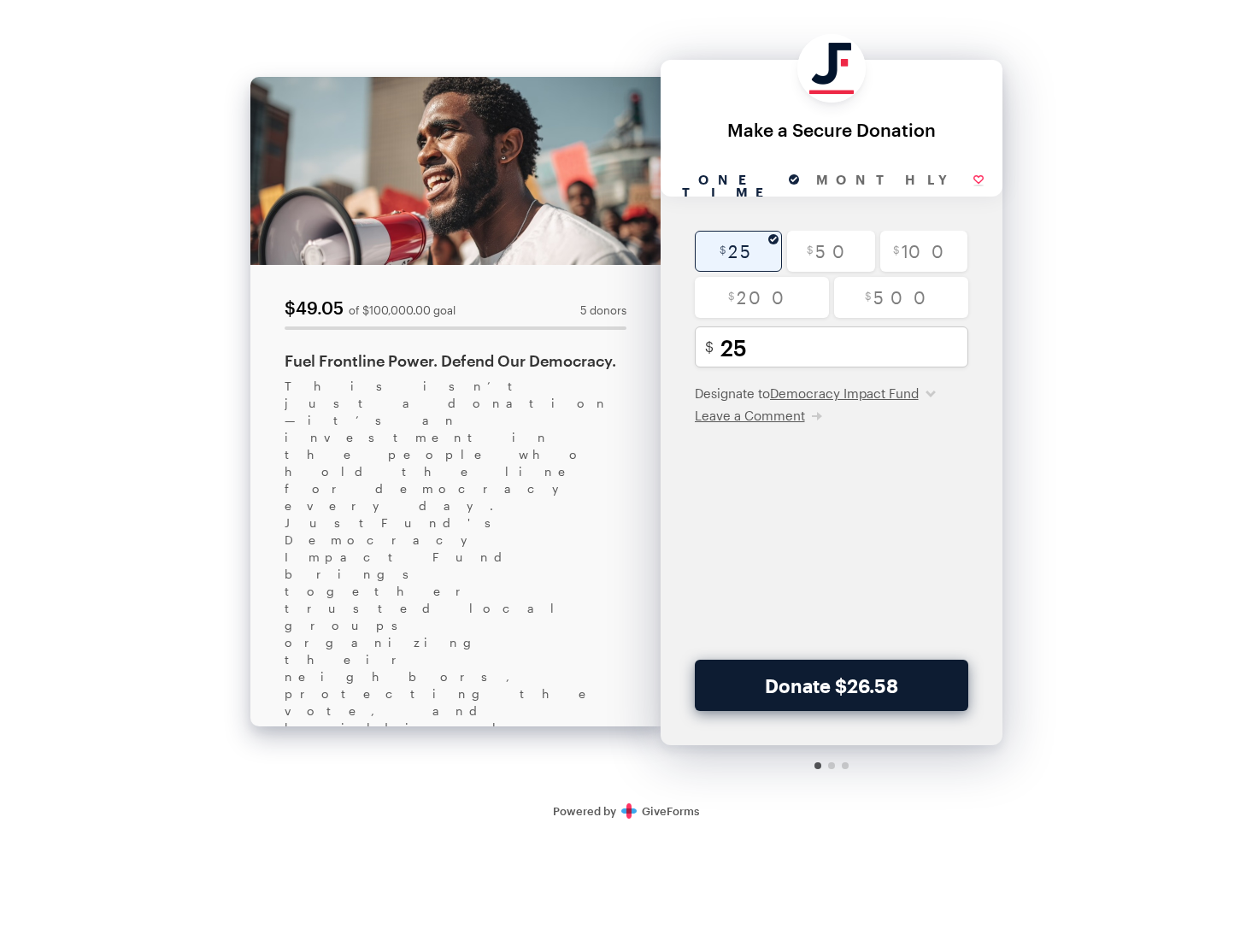
click at [847, 682] on button "Donate $26.58" at bounding box center [831, 685] width 273 height 51
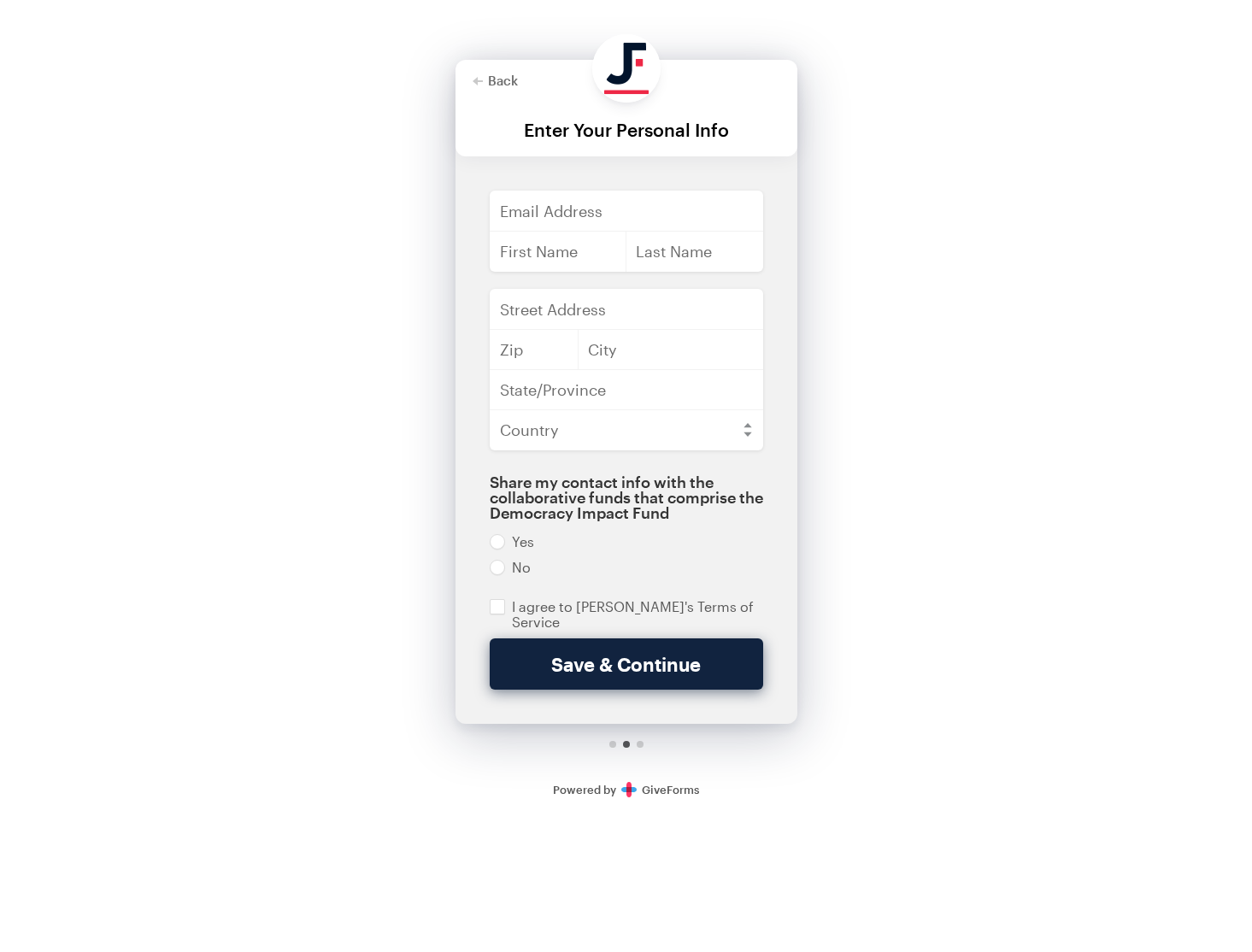
click at [300, 307] on div "Back About this Fundraiser Back $49.05 of $100,000.00 goal 5 donors Fuel Frontl…" at bounding box center [626, 407] width 1252 height 814
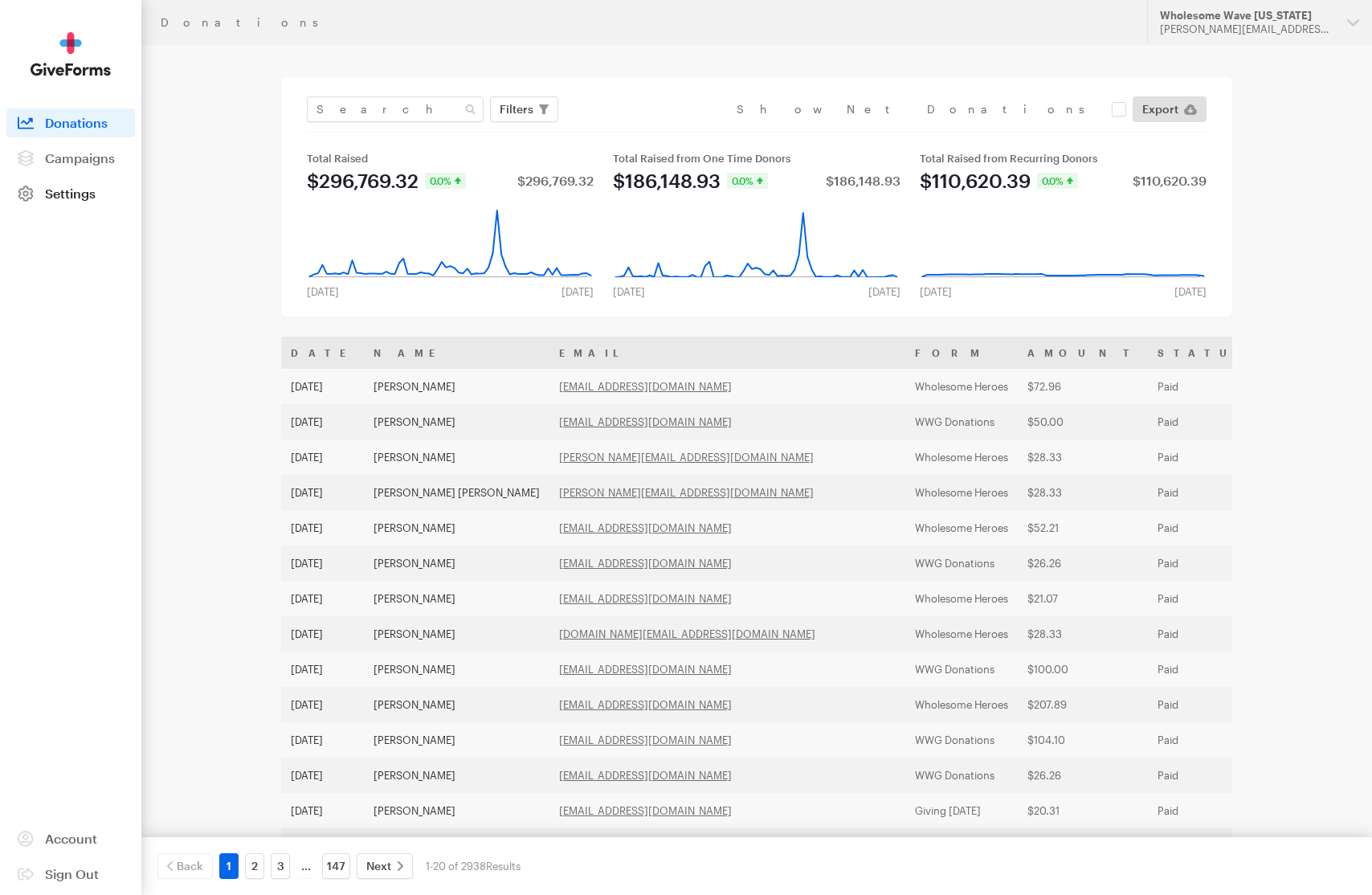
click at [92, 193] on span "Settings" at bounding box center [70, 194] width 51 height 15
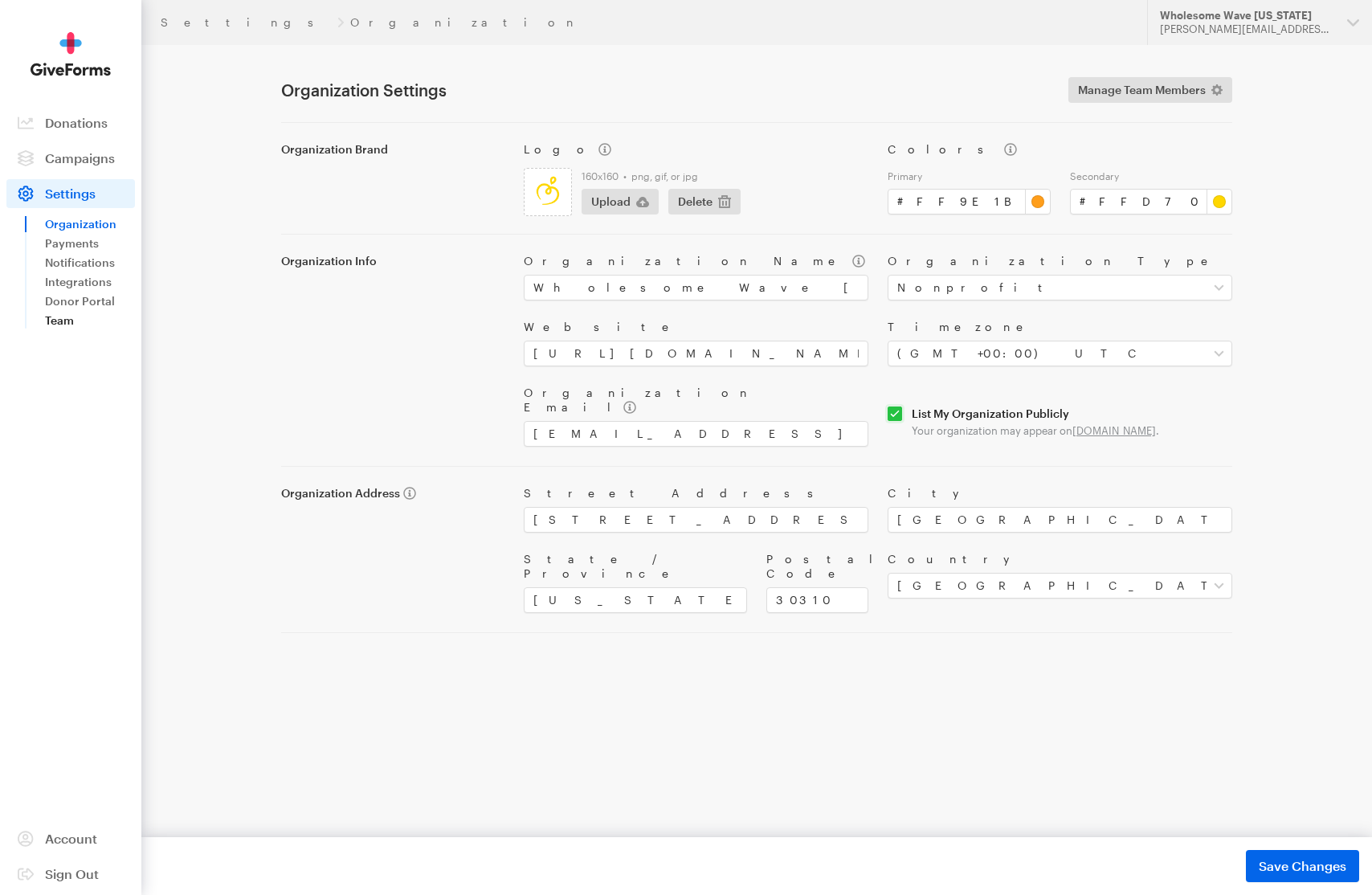
click at [61, 324] on link "Team" at bounding box center [90, 320] width 90 height 19
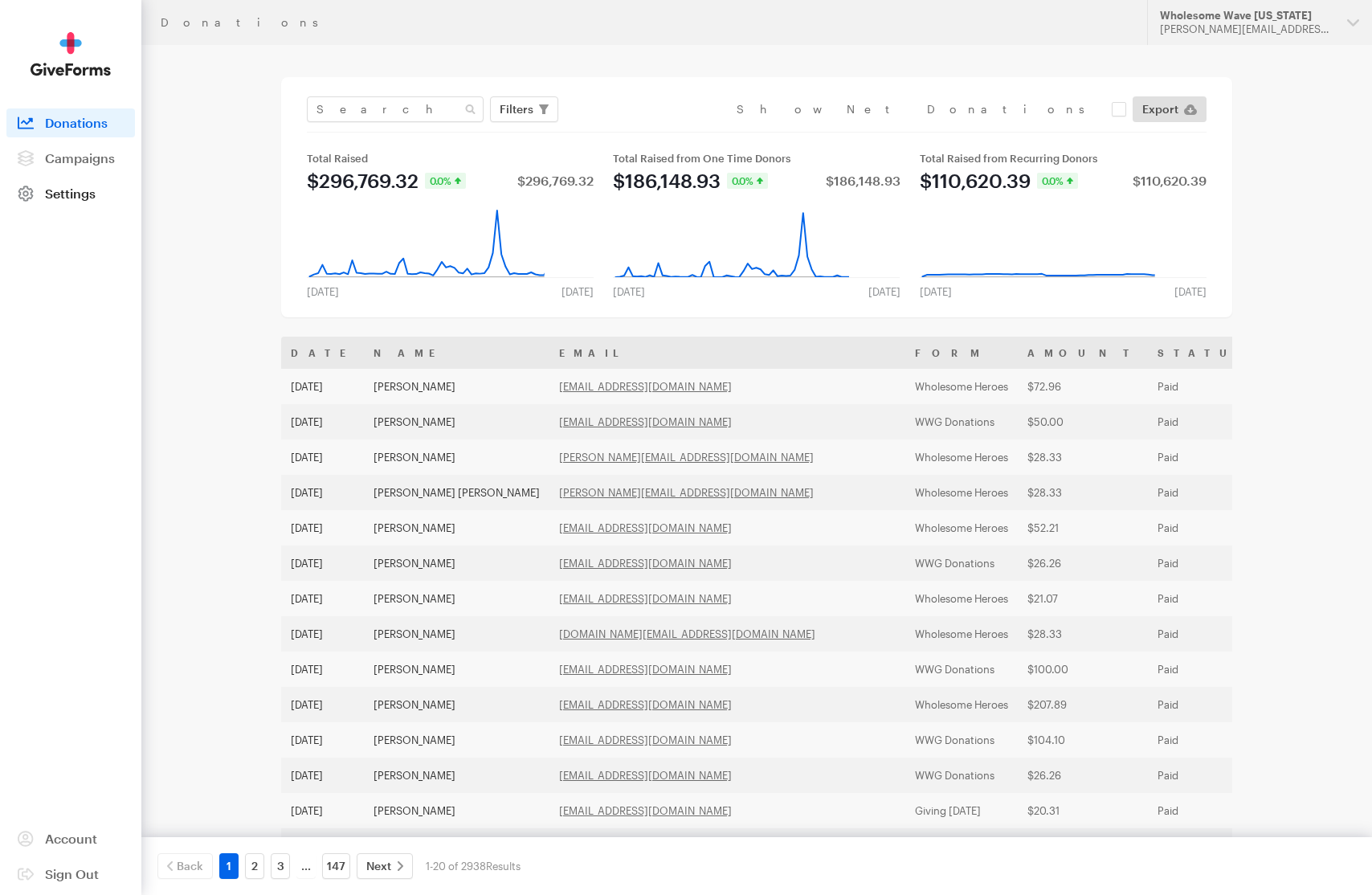
click at [82, 201] on link "Settings" at bounding box center [71, 194] width 128 height 29
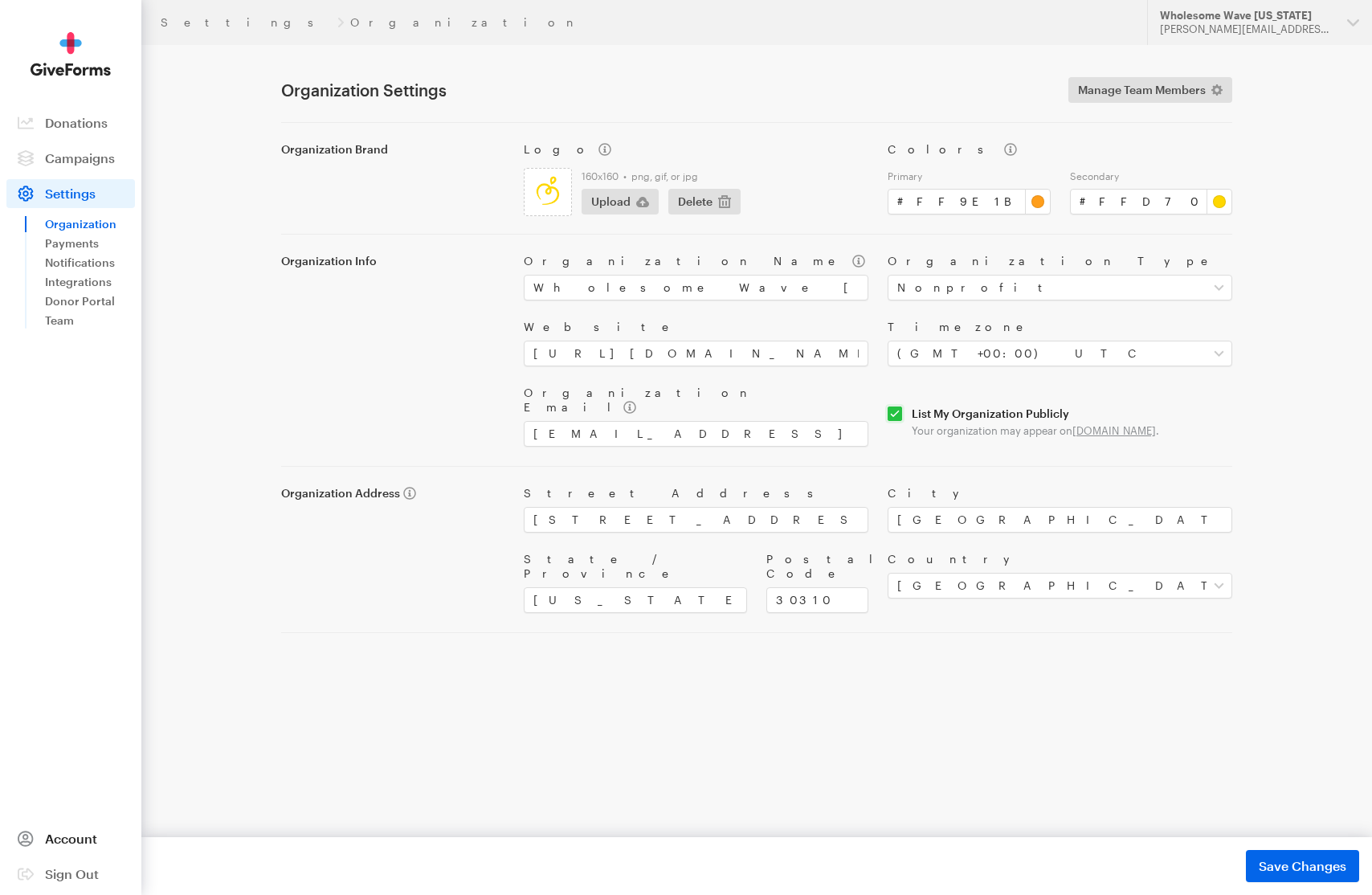
click at [55, 829] on link "Account" at bounding box center [71, 839] width 128 height 29
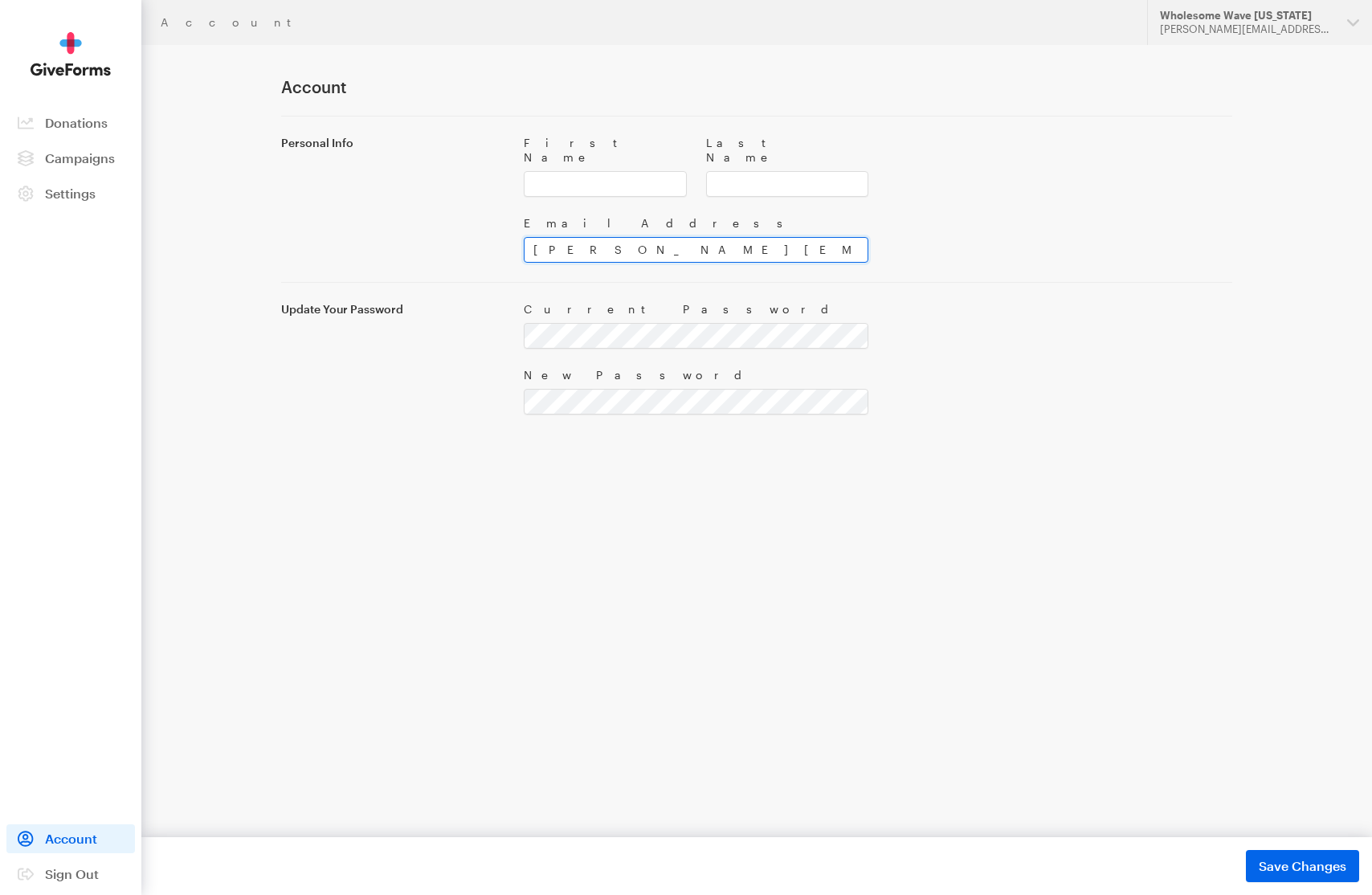
click at [546, 237] on input "[PERSON_NAME][EMAIL_ADDRESS][DOMAIN_NAME]" at bounding box center [696, 250] width 345 height 25
paste input "Development"
type input "[EMAIL_ADDRESS][DOMAIN_NAME]"
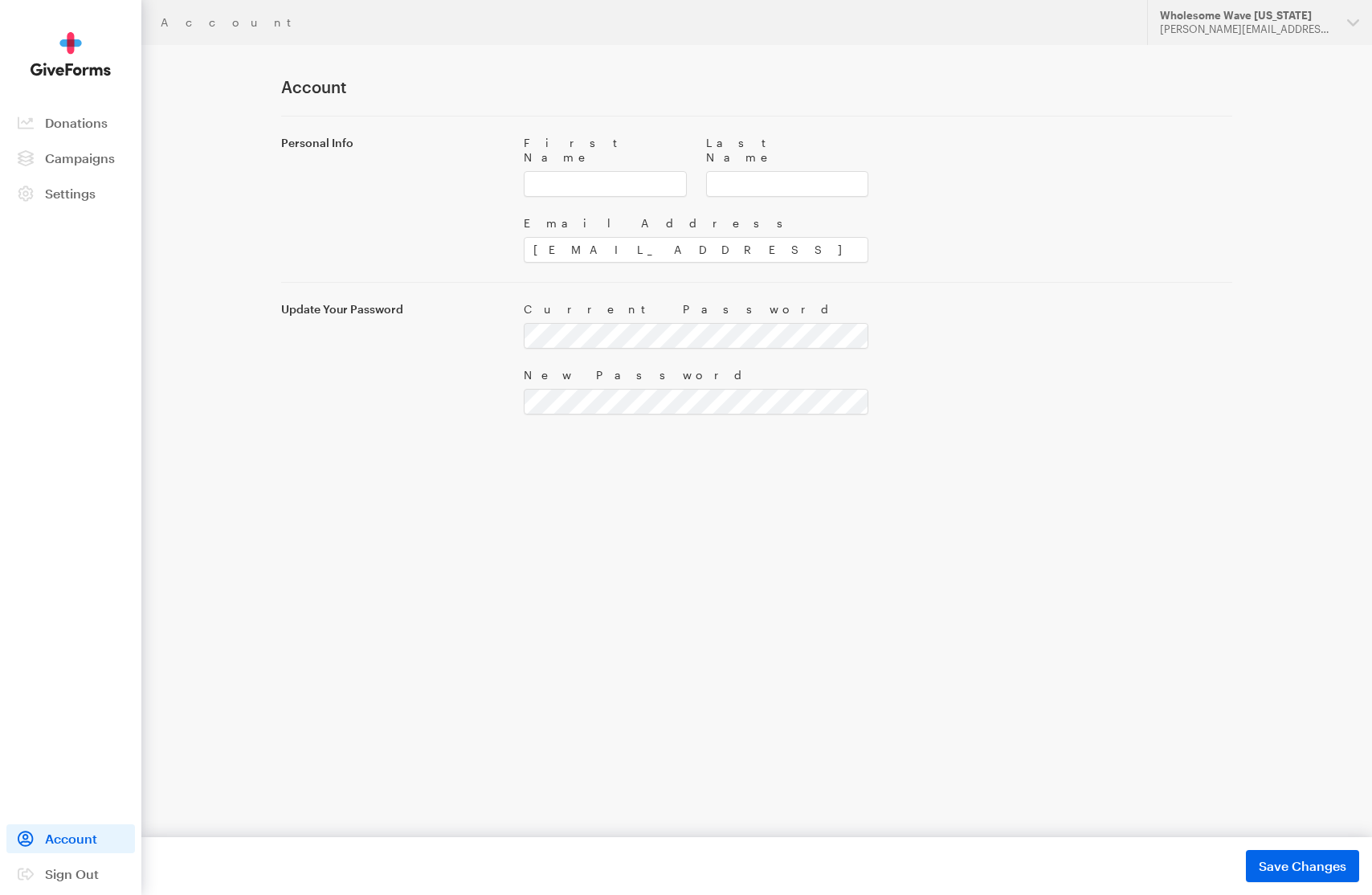
click at [1183, 283] on div at bounding box center [1060, 316] width 364 height 66
click at [1271, 866] on span "Save Changes" at bounding box center [1303, 866] width 88 height 19
click at [1028, 197] on div "Email Address [EMAIL_ADDRESS][DOMAIN_NAME]" at bounding box center [879, 230] width 728 height 66
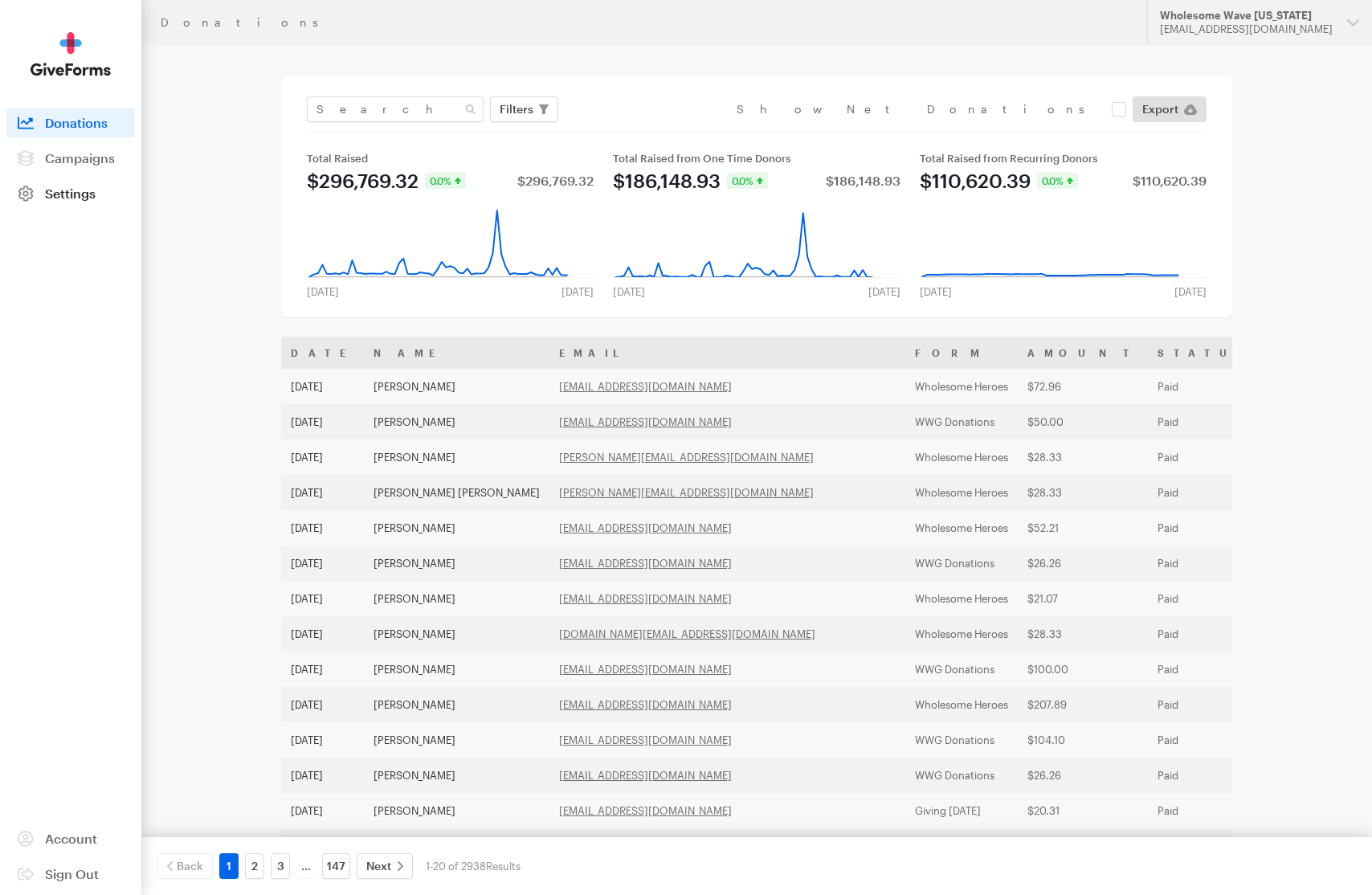
click at [90, 205] on link "Settings" at bounding box center [71, 194] width 128 height 29
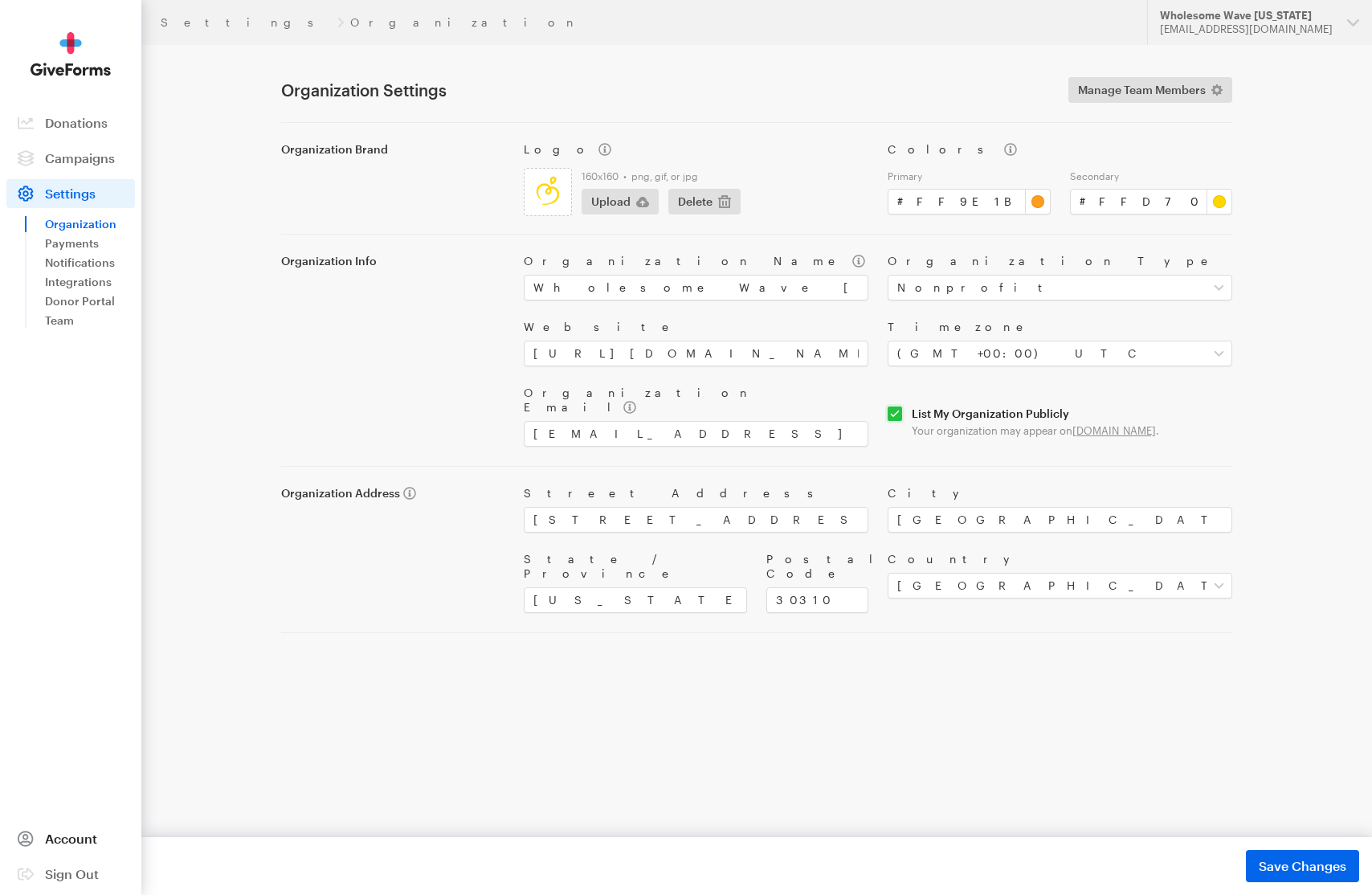
click at [86, 838] on span "Account" at bounding box center [71, 838] width 52 height 15
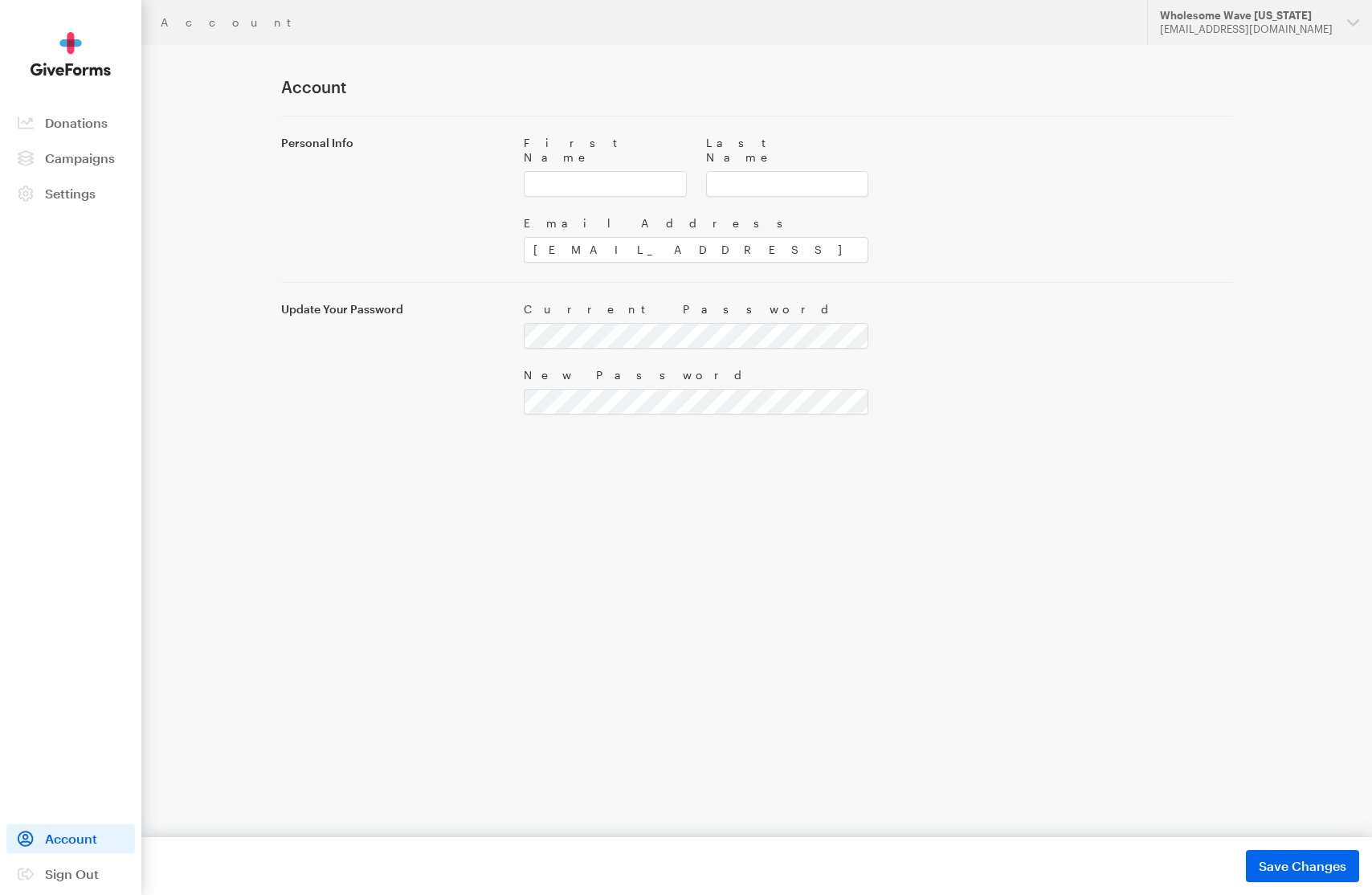
click at [63, 177] on nav "Activity Donations Donors Campaigns Active Archived Settings Organization Payme…" at bounding box center [71, 158] width 128 height 100
click at [58, 188] on span "Settings" at bounding box center [70, 194] width 51 height 15
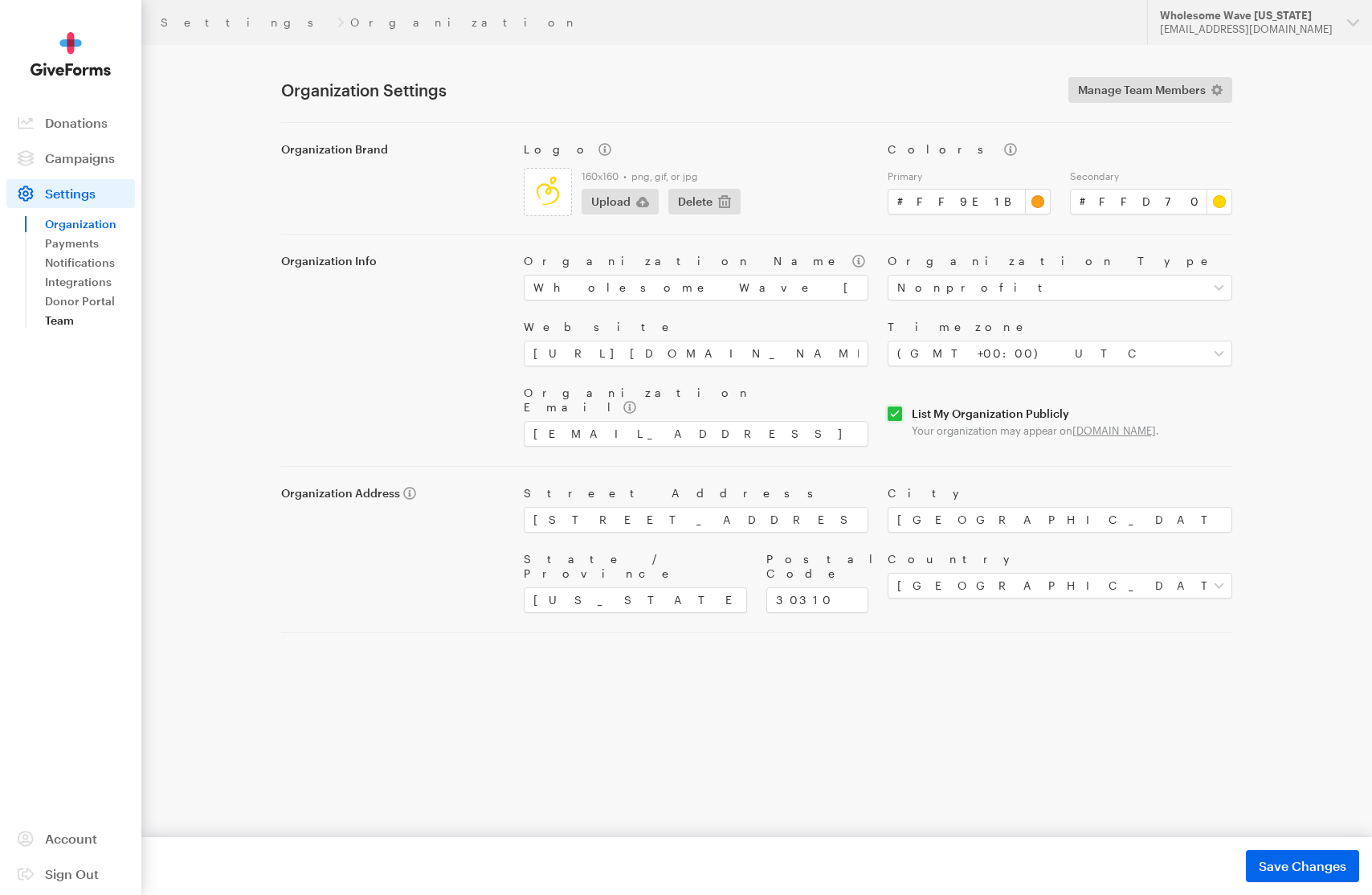
click at [65, 325] on link "Team" at bounding box center [90, 320] width 90 height 19
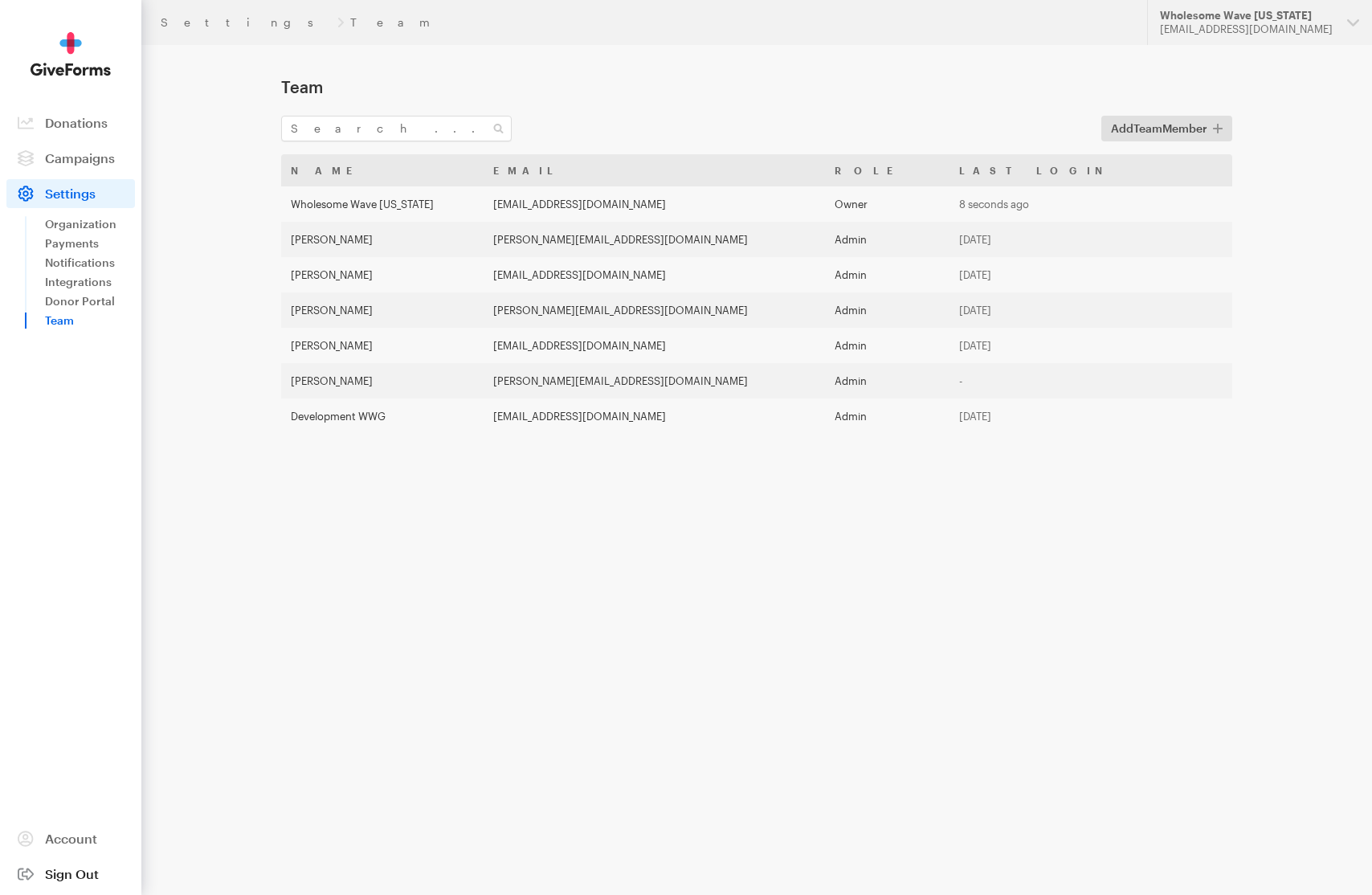
click at [81, 879] on span "Sign Out" at bounding box center [72, 874] width 54 height 15
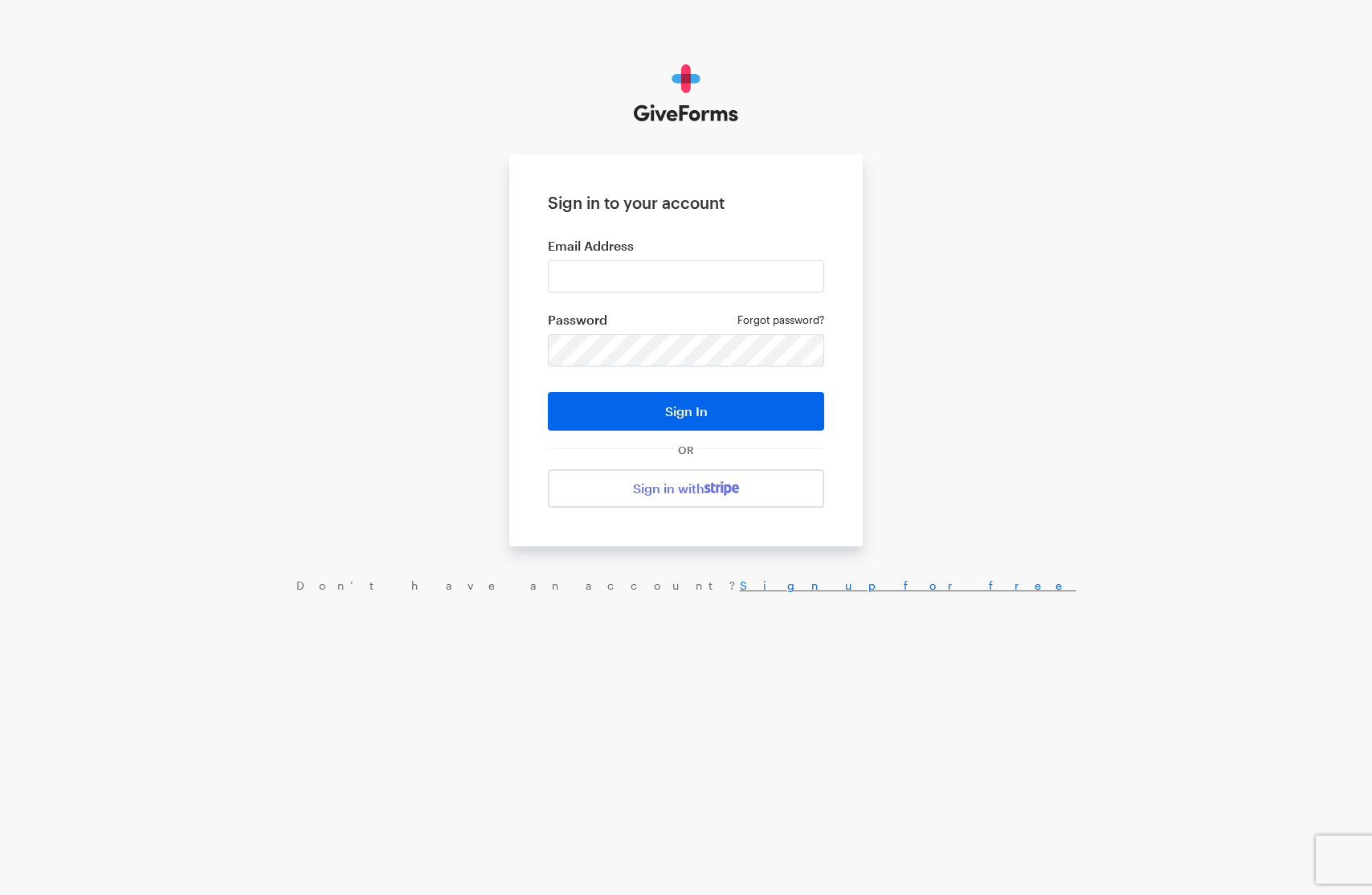
click at [776, 321] on link "Forgot password?" at bounding box center [781, 319] width 87 height 13
